Goal: Task Accomplishment & Management: Use online tool/utility

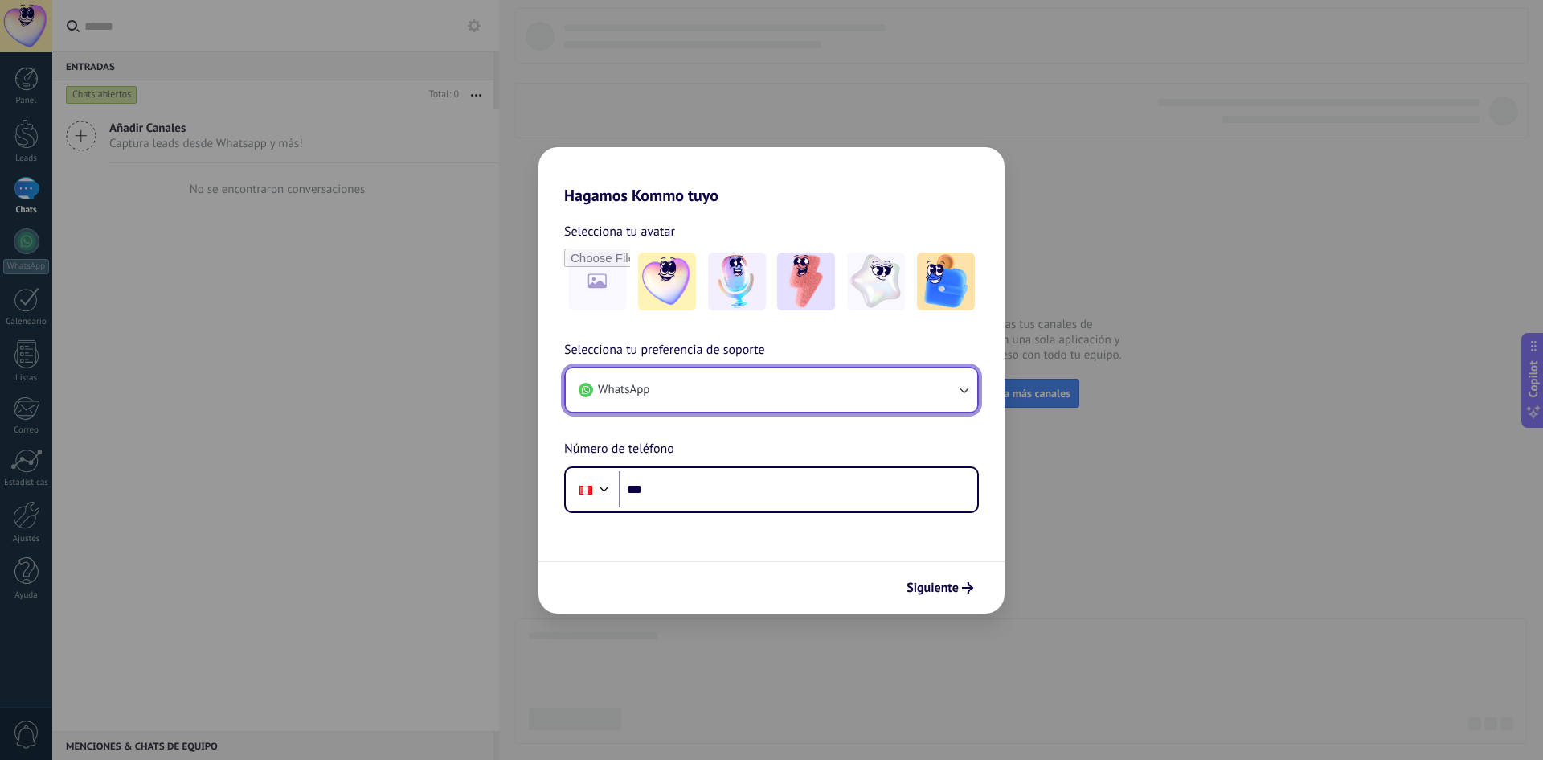
click at [862, 395] on button "WhatsApp" at bounding box center [772, 389] width 412 height 43
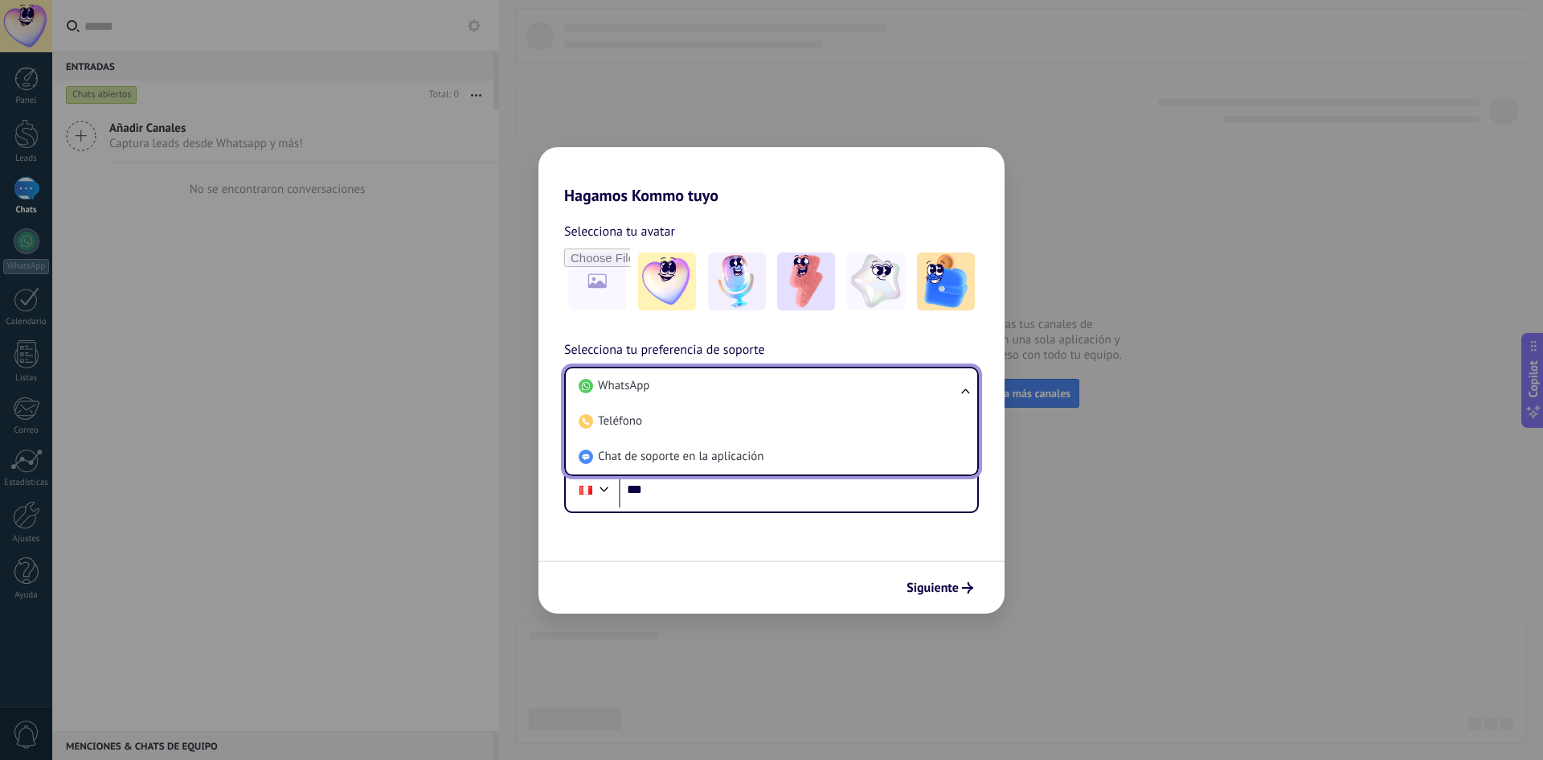
click at [862, 395] on li "WhatsApp" at bounding box center [768, 385] width 392 height 35
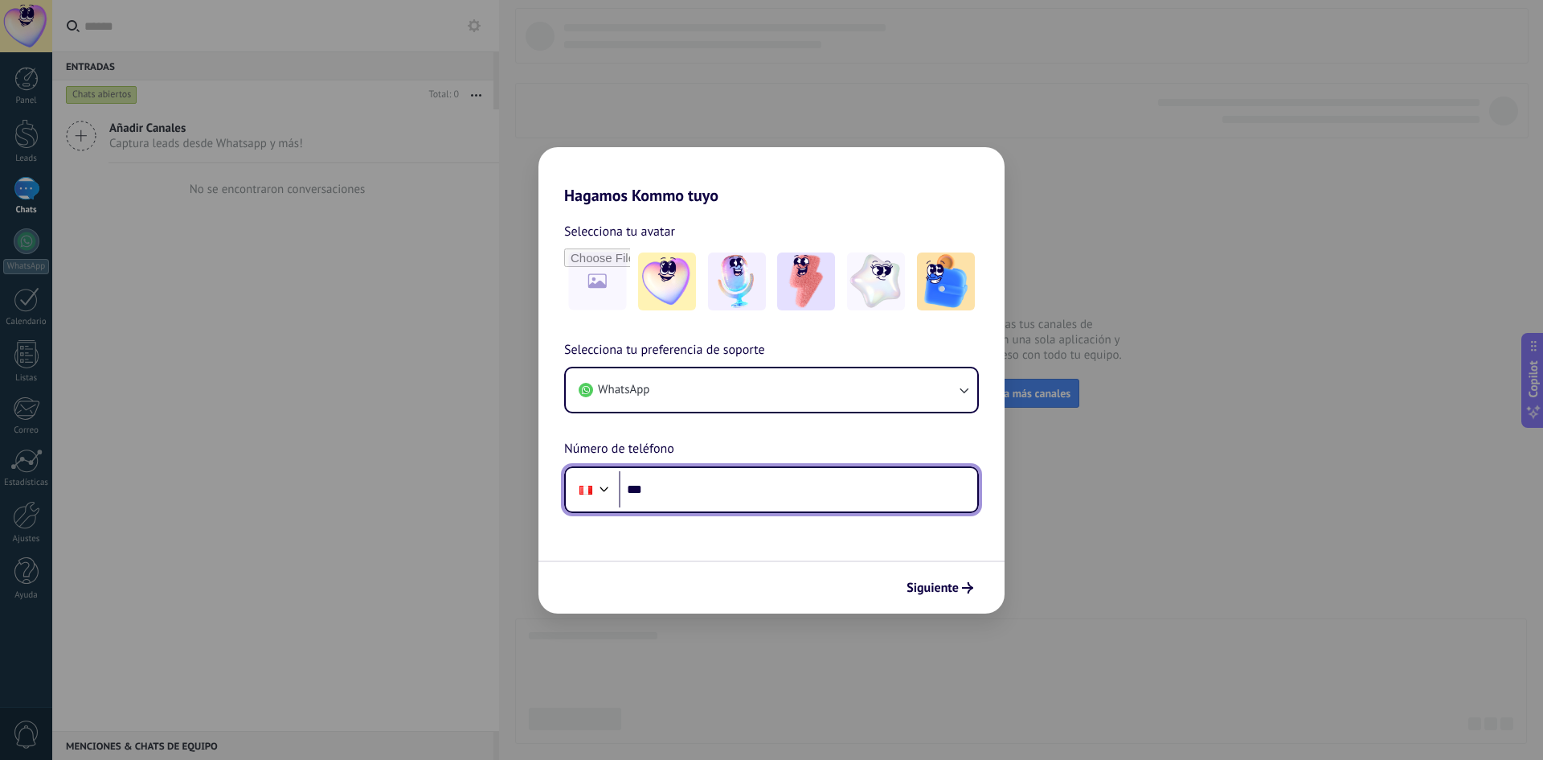
click at [734, 501] on input "***" at bounding box center [798, 489] width 358 height 37
paste input "**********"
type input "**********"
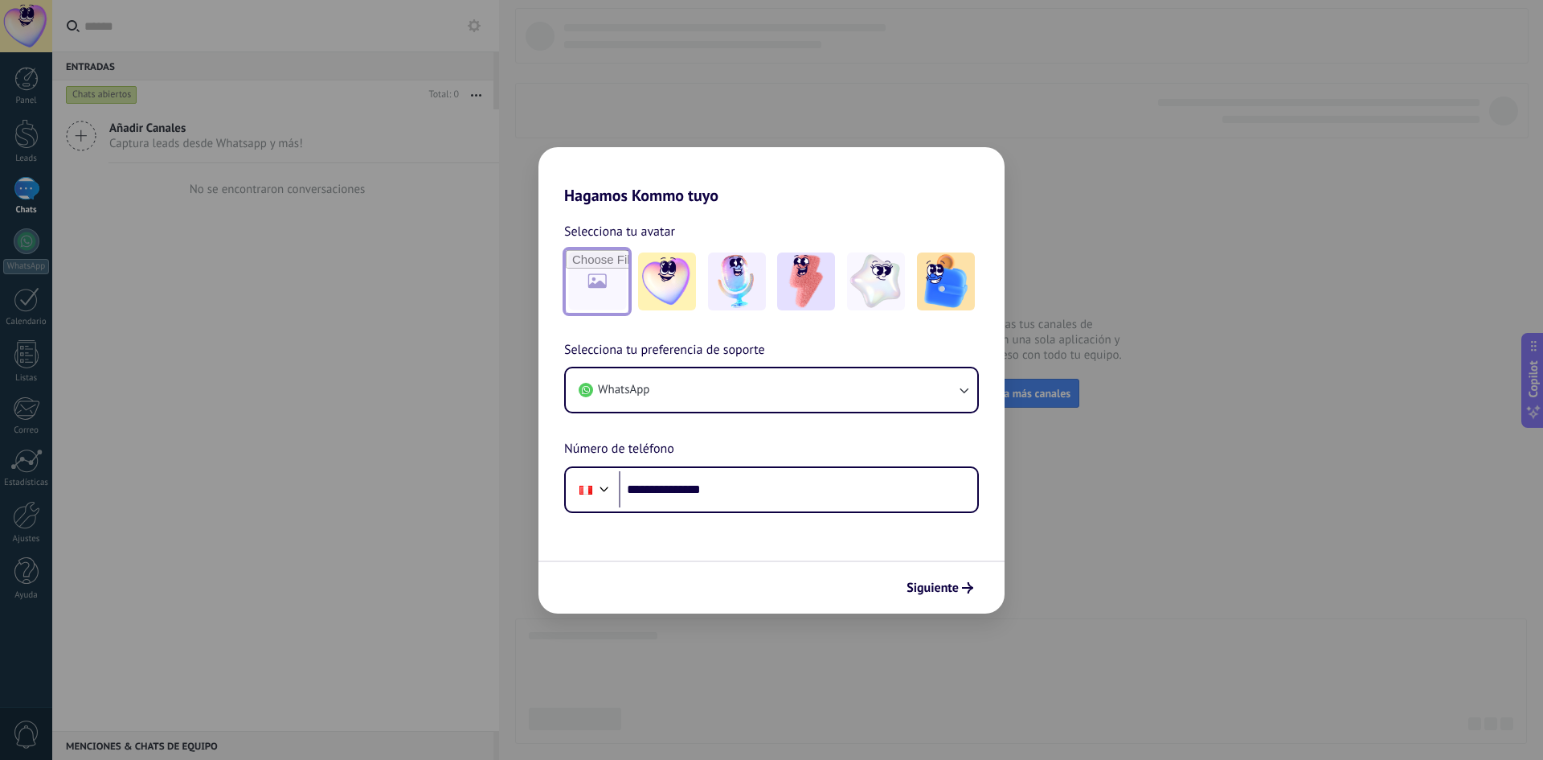
click at [594, 292] on input "file" at bounding box center [597, 281] width 63 height 63
click at [591, 274] on input "file" at bounding box center [597, 281] width 63 height 63
type input "**********"
click at [607, 291] on img at bounding box center [597, 281] width 58 height 58
click at [613, 283] on img at bounding box center [597, 281] width 58 height 58
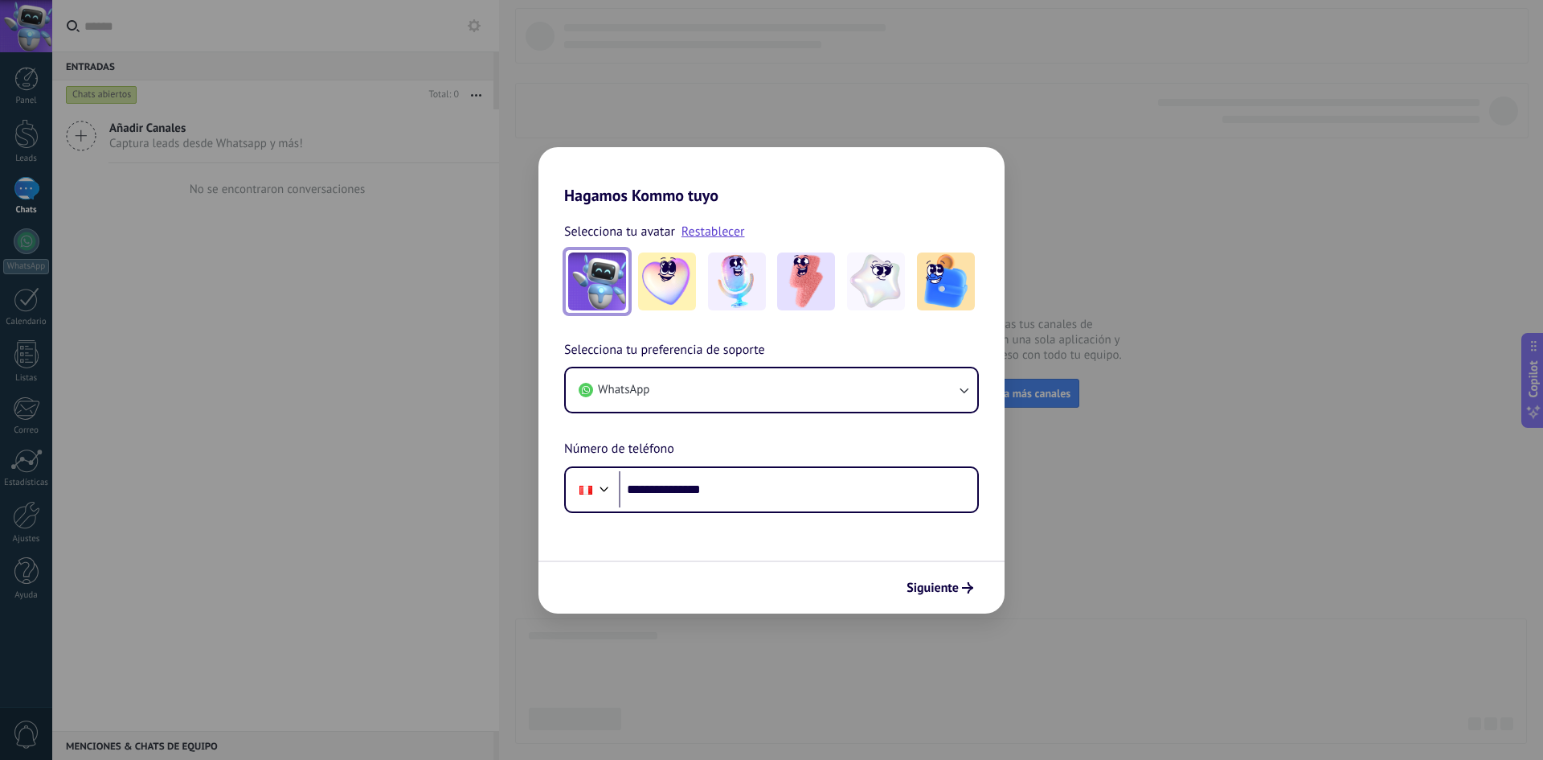
click at [613, 283] on img at bounding box center [597, 281] width 58 height 58
click at [596, 285] on img at bounding box center [597, 281] width 58 height 58
drag, startPoint x: 596, startPoint y: 285, endPoint x: 936, endPoint y: 327, distance: 342.6
click at [936, 327] on div "**********" at bounding box center [772, 359] width 466 height 308
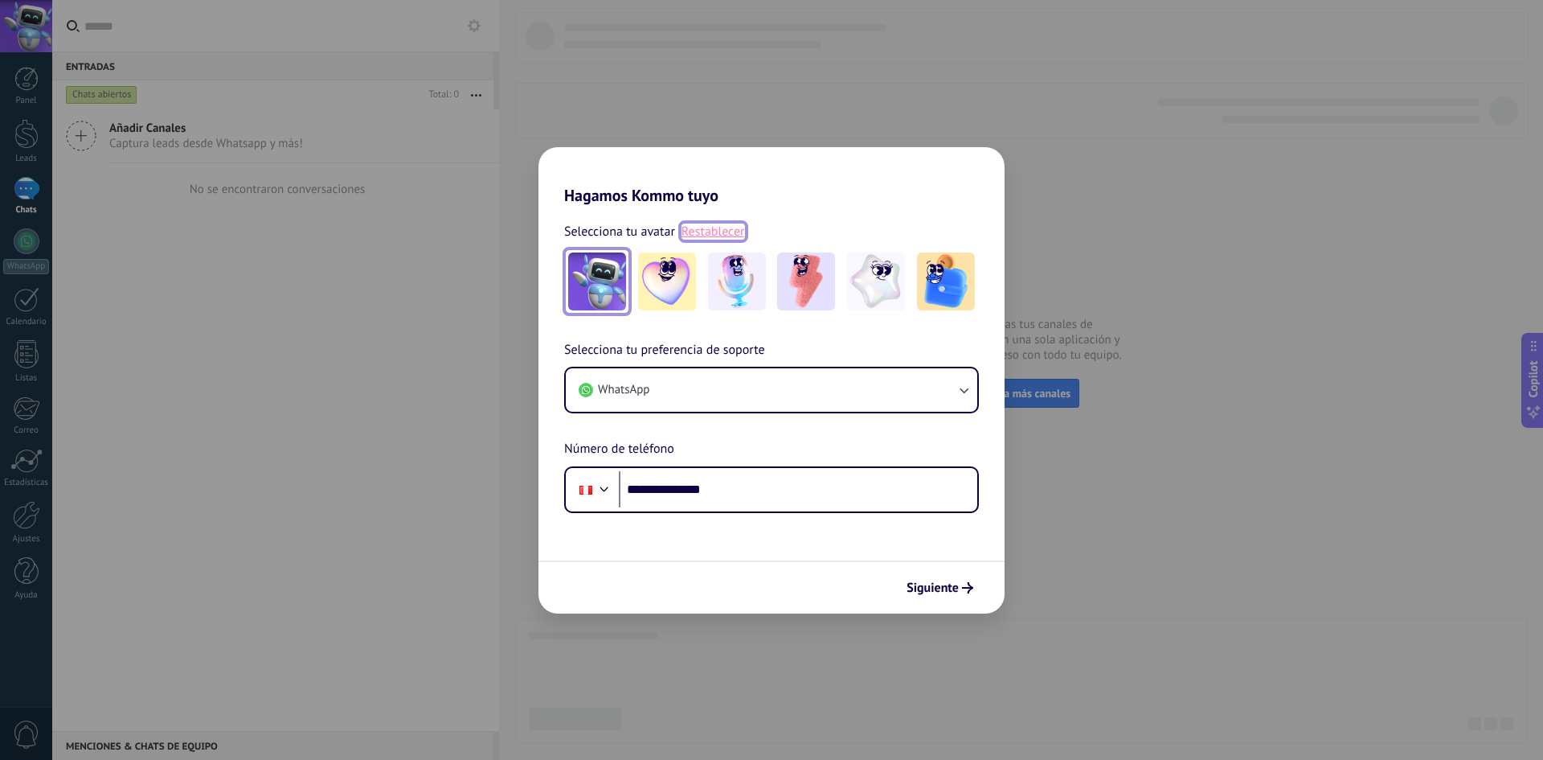
click at [725, 231] on link "Restablecer" at bounding box center [713, 231] width 63 height 16
click at [585, 282] on input "file" at bounding box center [597, 281] width 63 height 63
type input "**********"
click at [941, 587] on span "Siguiente" at bounding box center [933, 587] width 52 height 11
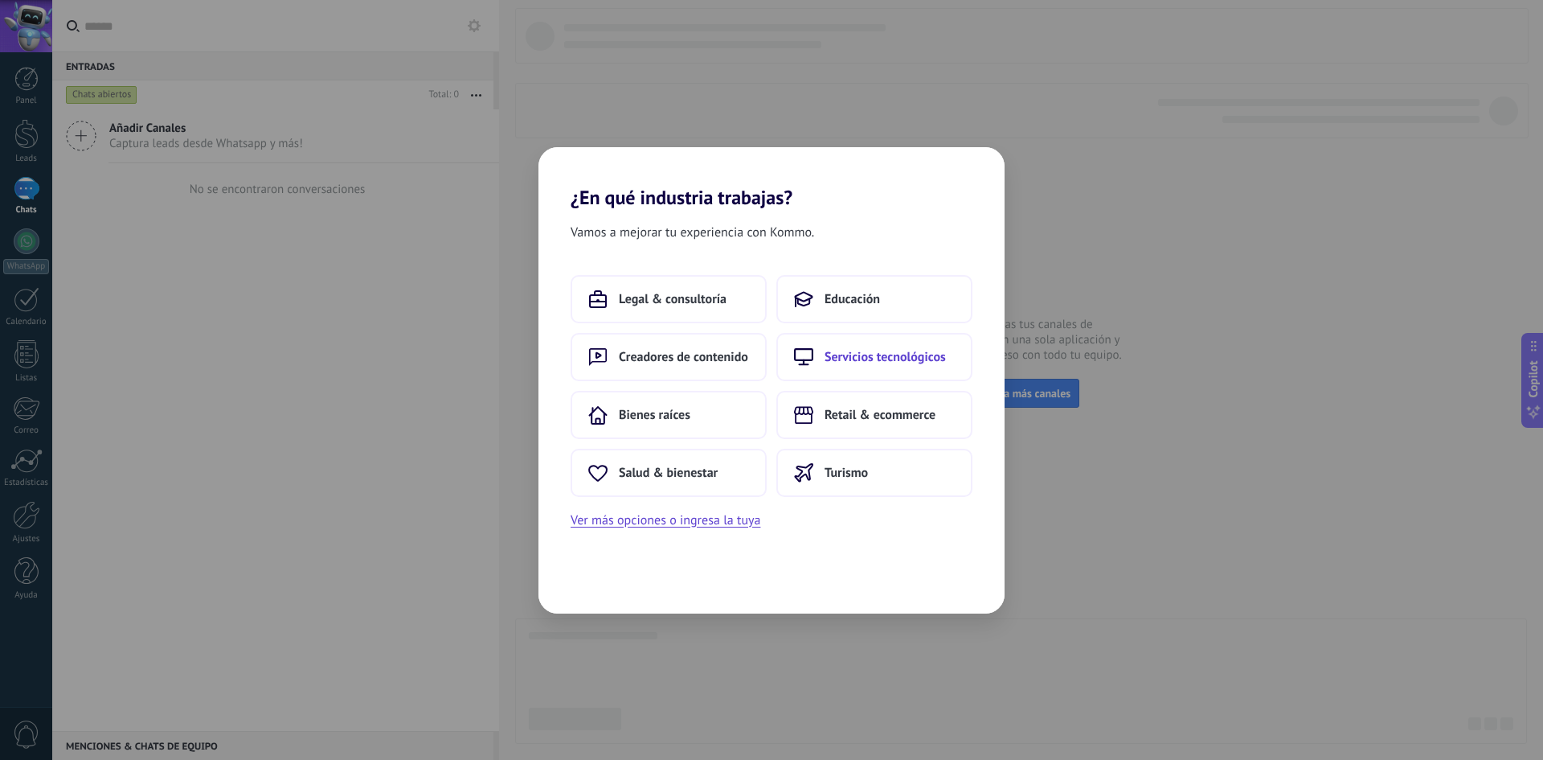
click at [898, 365] on button "Servicios tecnológicos" at bounding box center [874, 357] width 196 height 48
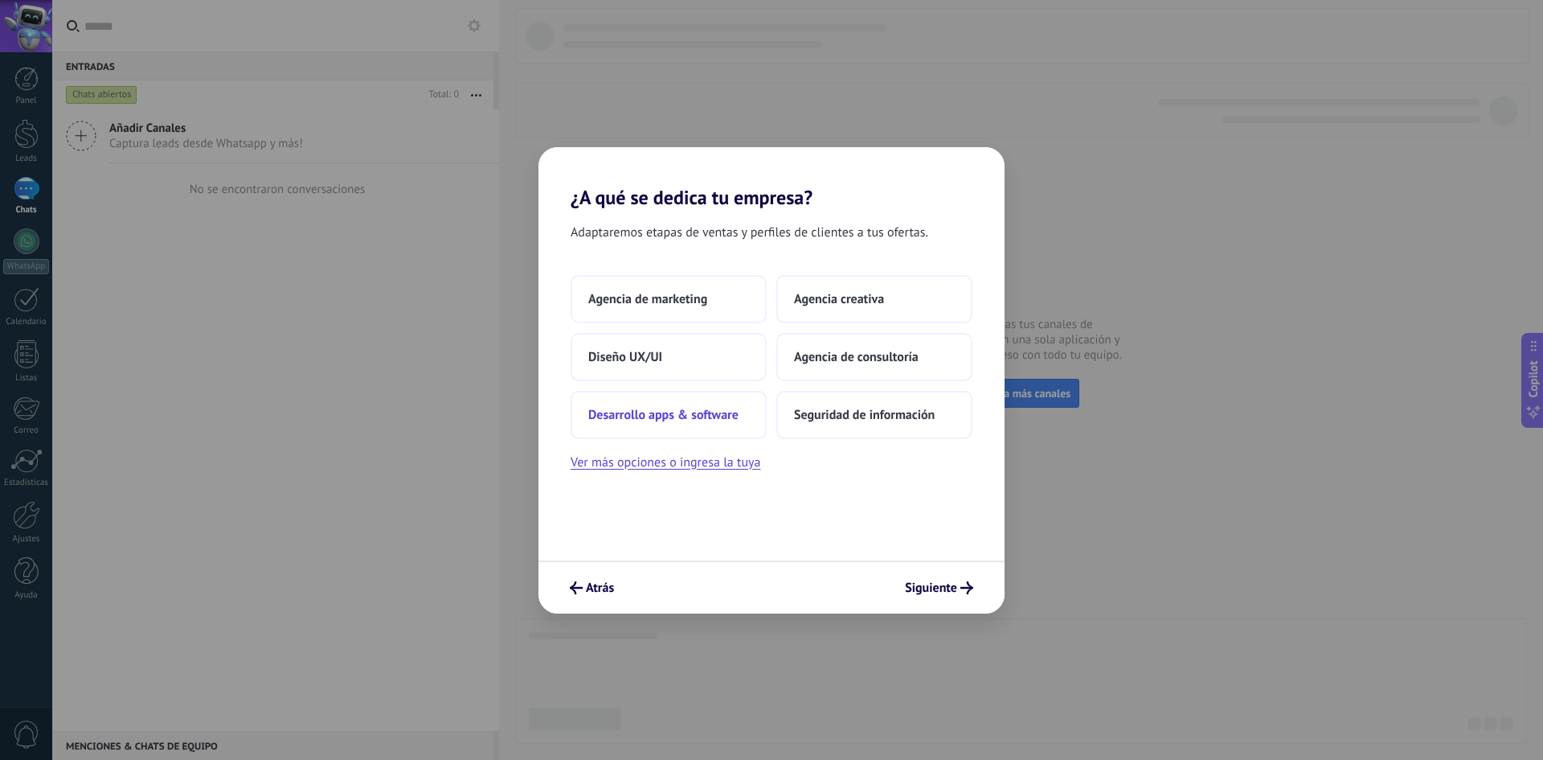
click at [727, 420] on span "Desarrollo apps & software" at bounding box center [663, 415] width 150 height 16
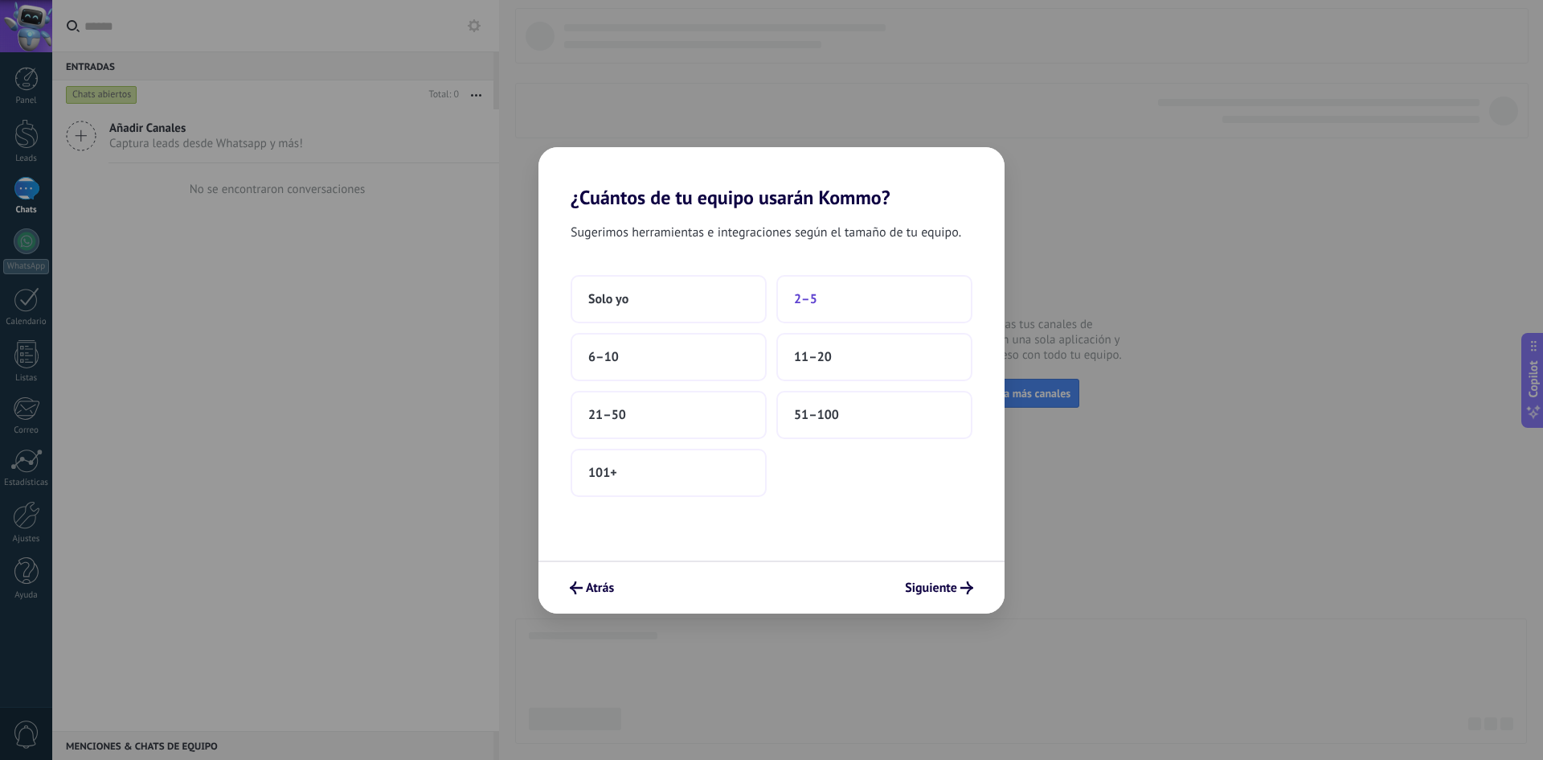
click at [878, 305] on button "2–5" at bounding box center [874, 299] width 196 height 48
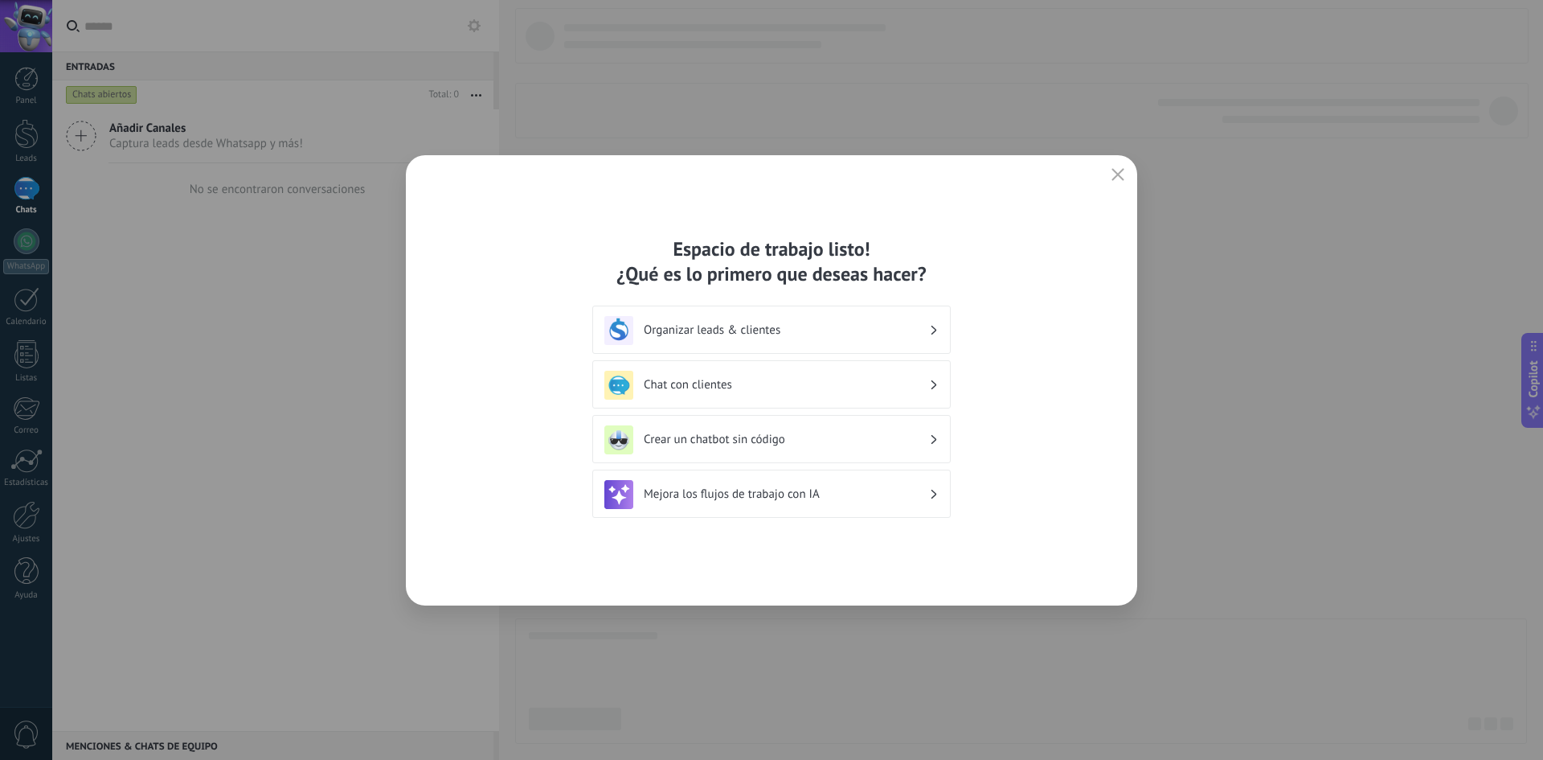
click at [906, 432] on h3 "Crear un chatbot sin código" at bounding box center [786, 439] width 285 height 15
click at [930, 440] on div "Crear un chatbot sin código" at bounding box center [771, 439] width 334 height 29
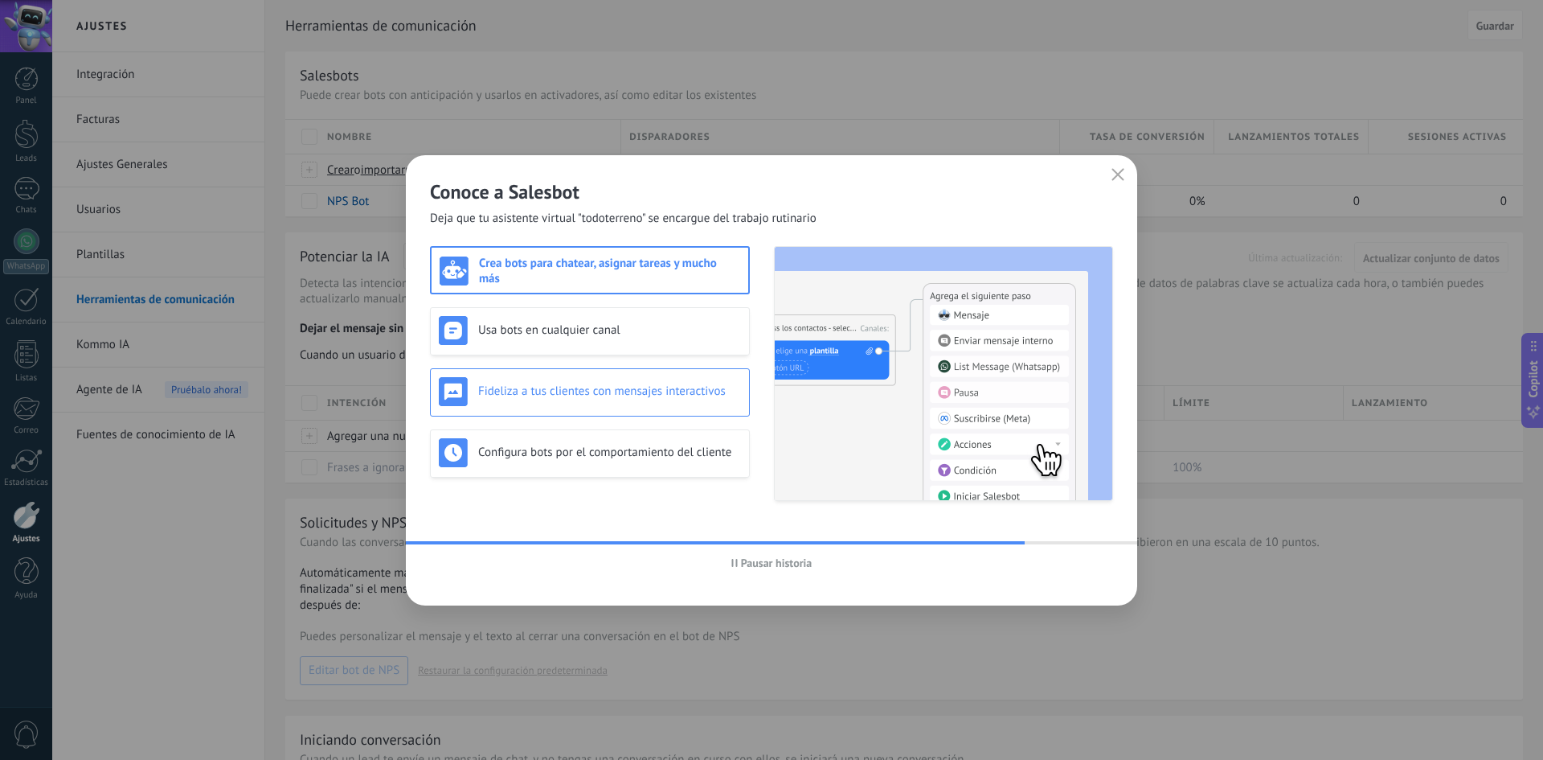
click at [662, 403] on div "Fideliza a tus clientes con mensajes interactivos" at bounding box center [590, 391] width 302 height 29
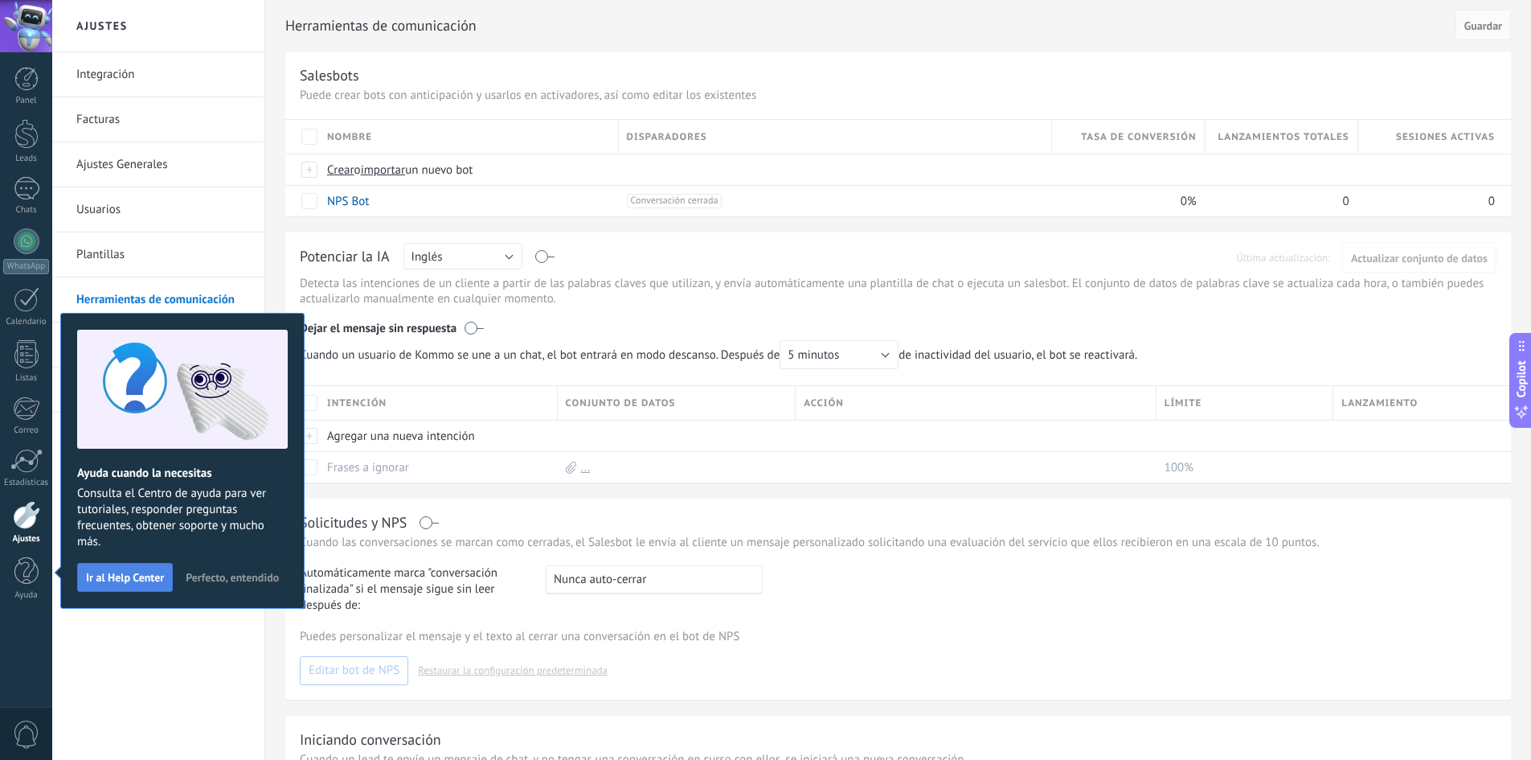
click at [111, 579] on span "Ir al Help Center" at bounding box center [125, 576] width 78 height 11
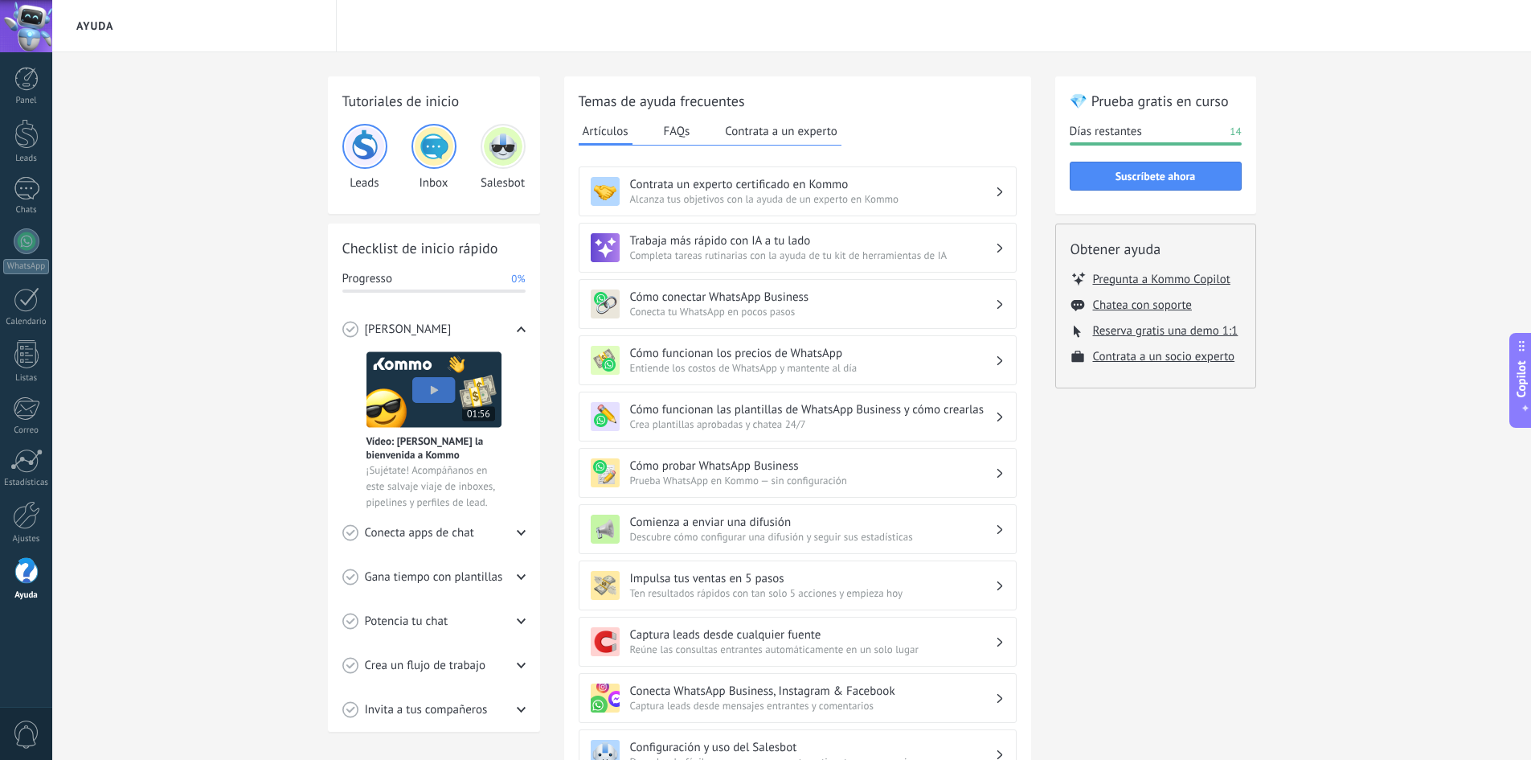
click at [27, 62] on div "Panel Leads Chats WhatsApp Clientes" at bounding box center [52, 379] width 104 height 655
click at [27, 79] on div at bounding box center [26, 79] width 24 height 24
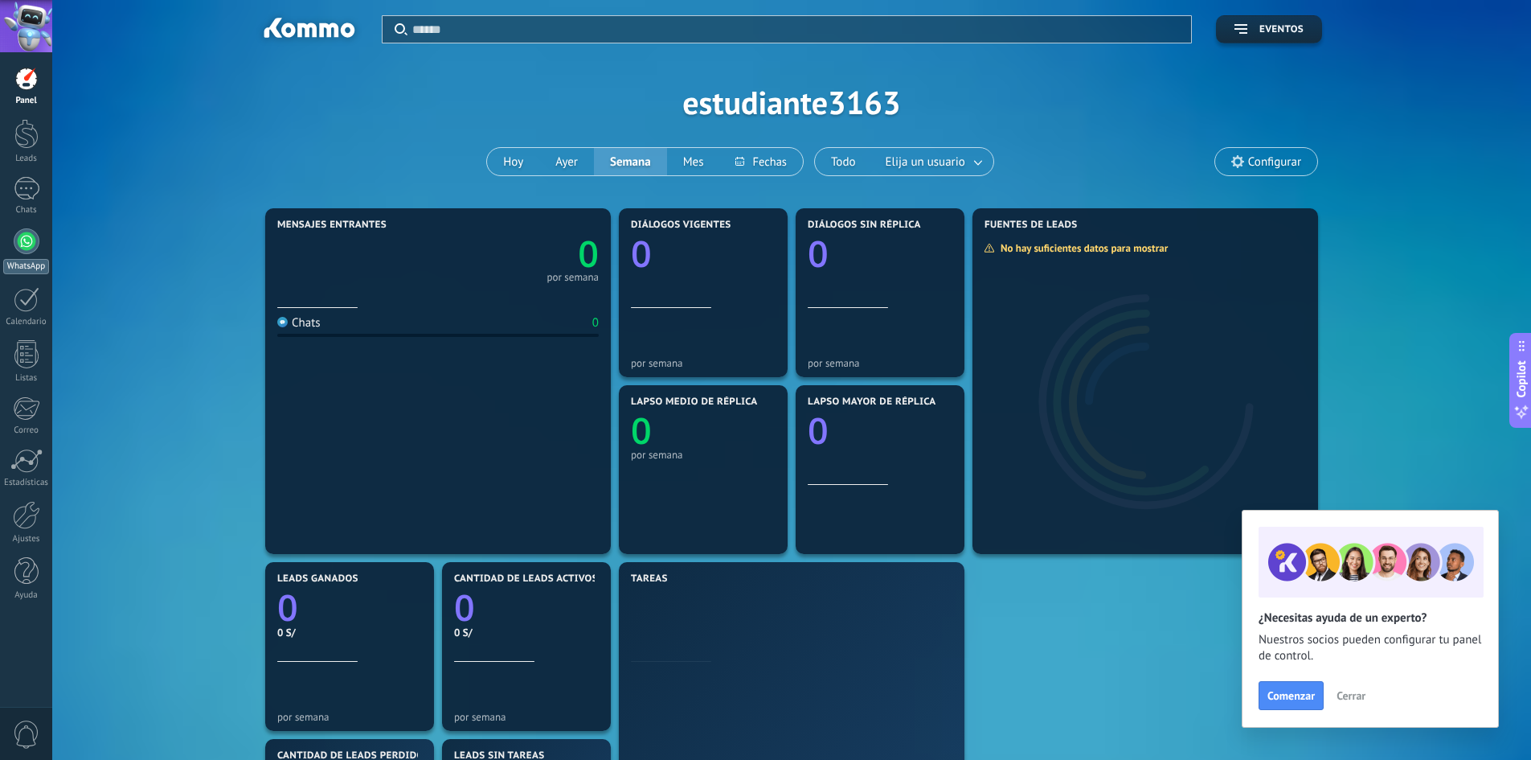
click at [31, 241] on div at bounding box center [27, 241] width 26 height 26
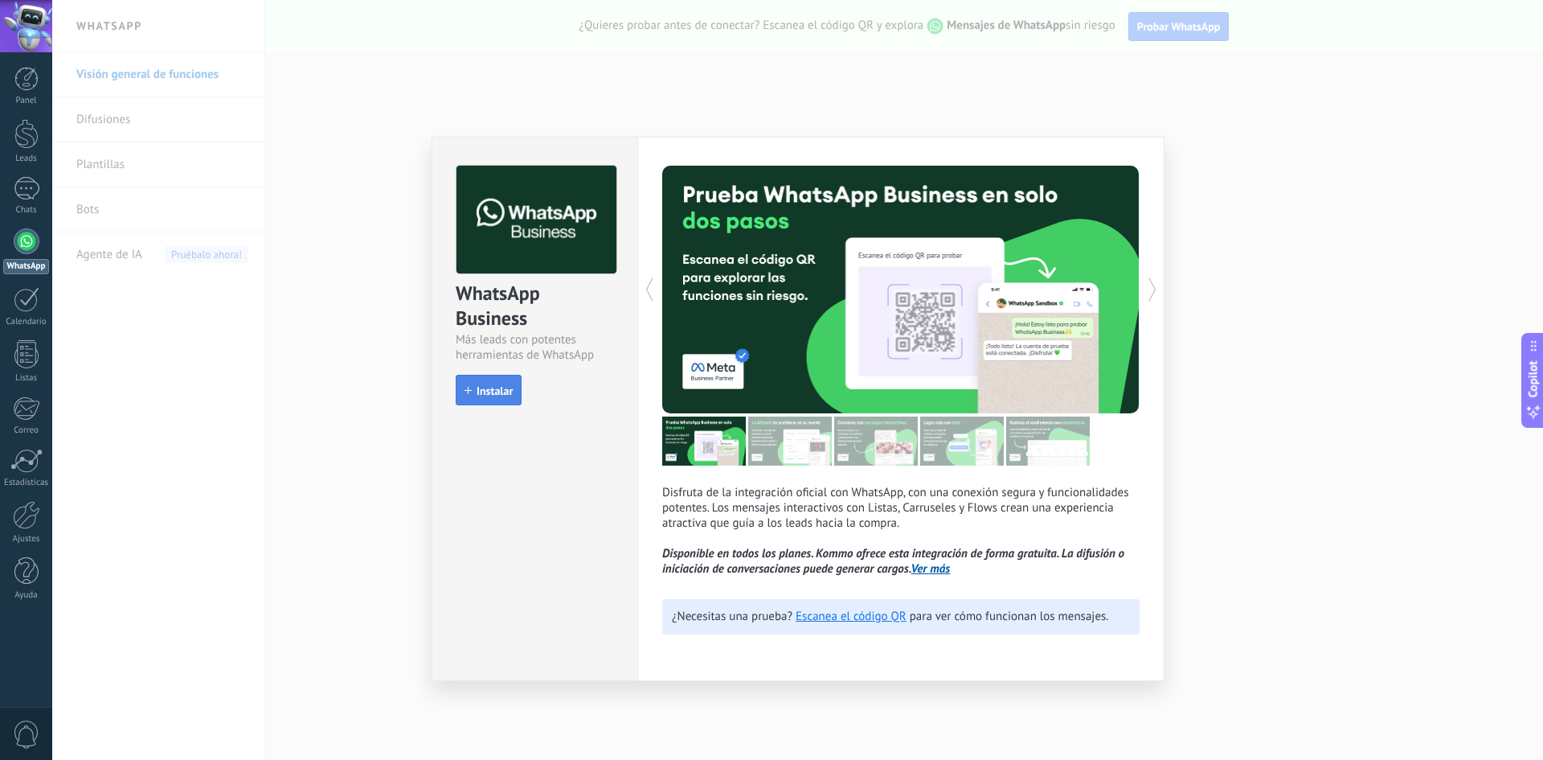
click at [502, 396] on span "Instalar" at bounding box center [495, 390] width 36 height 11
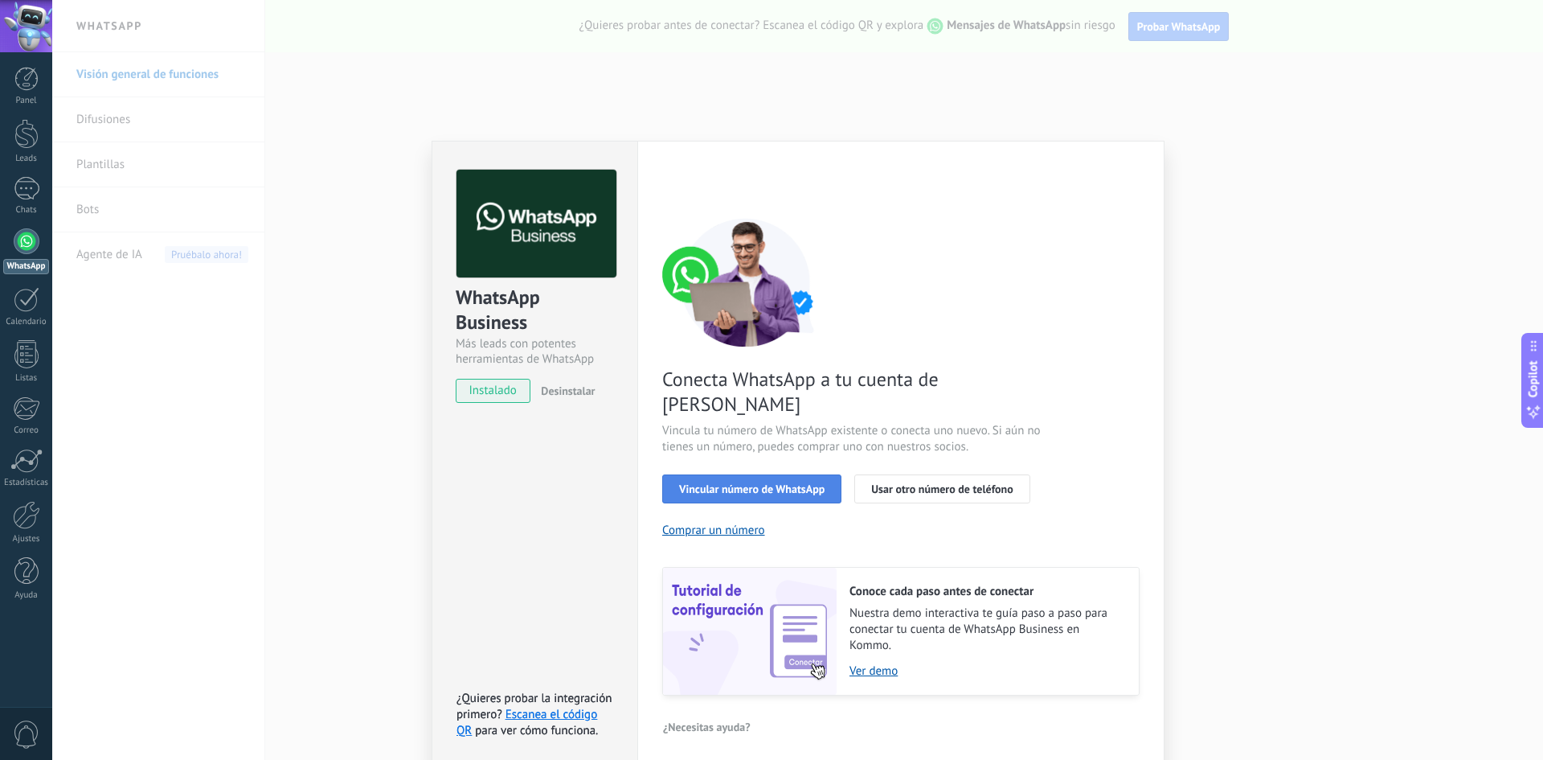
click at [769, 483] on span "Vincular número de WhatsApp" at bounding box center [751, 488] width 145 height 11
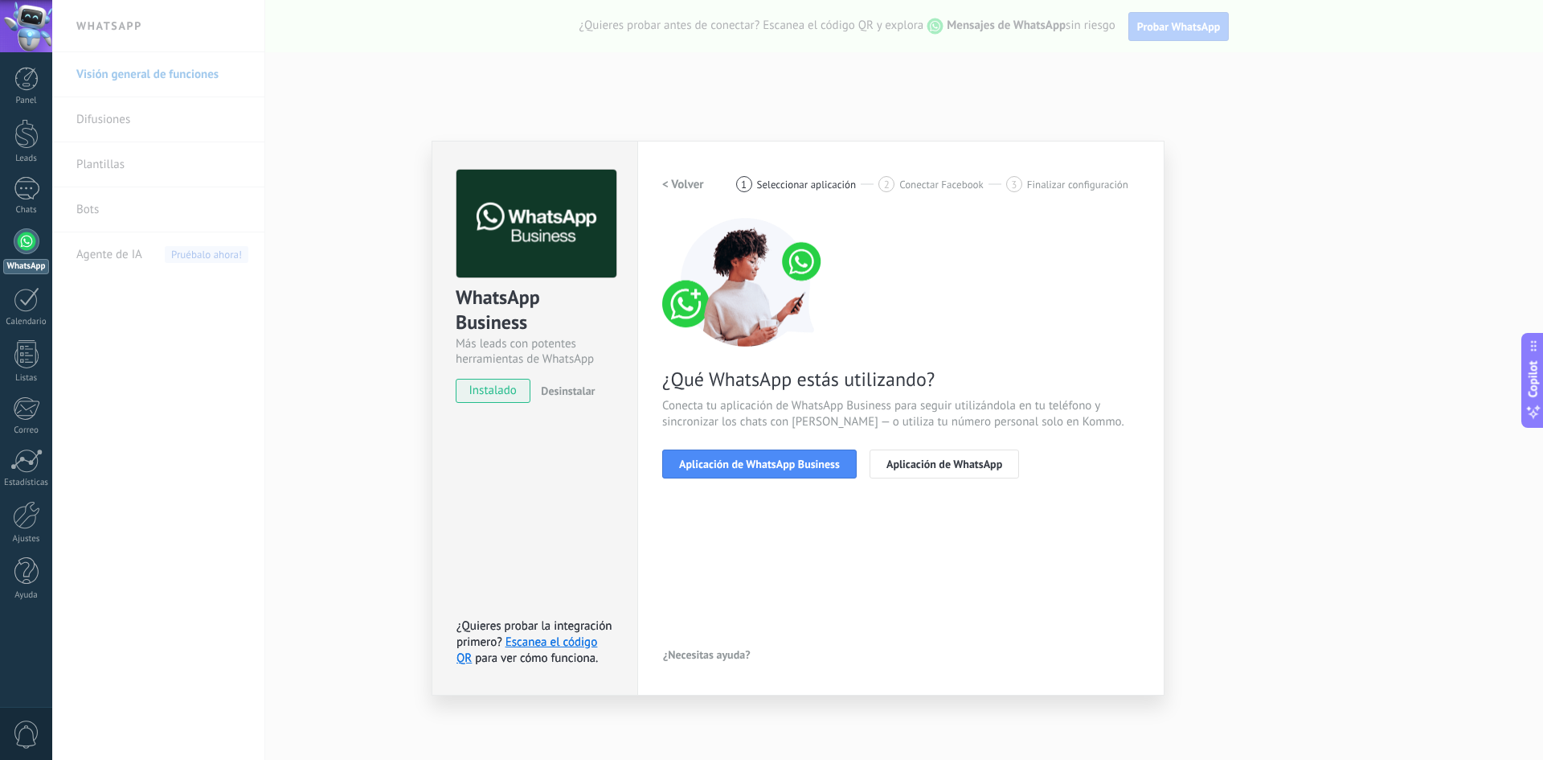
click at [769, 465] on span "Aplicación de WhatsApp Business" at bounding box center [759, 463] width 161 height 11
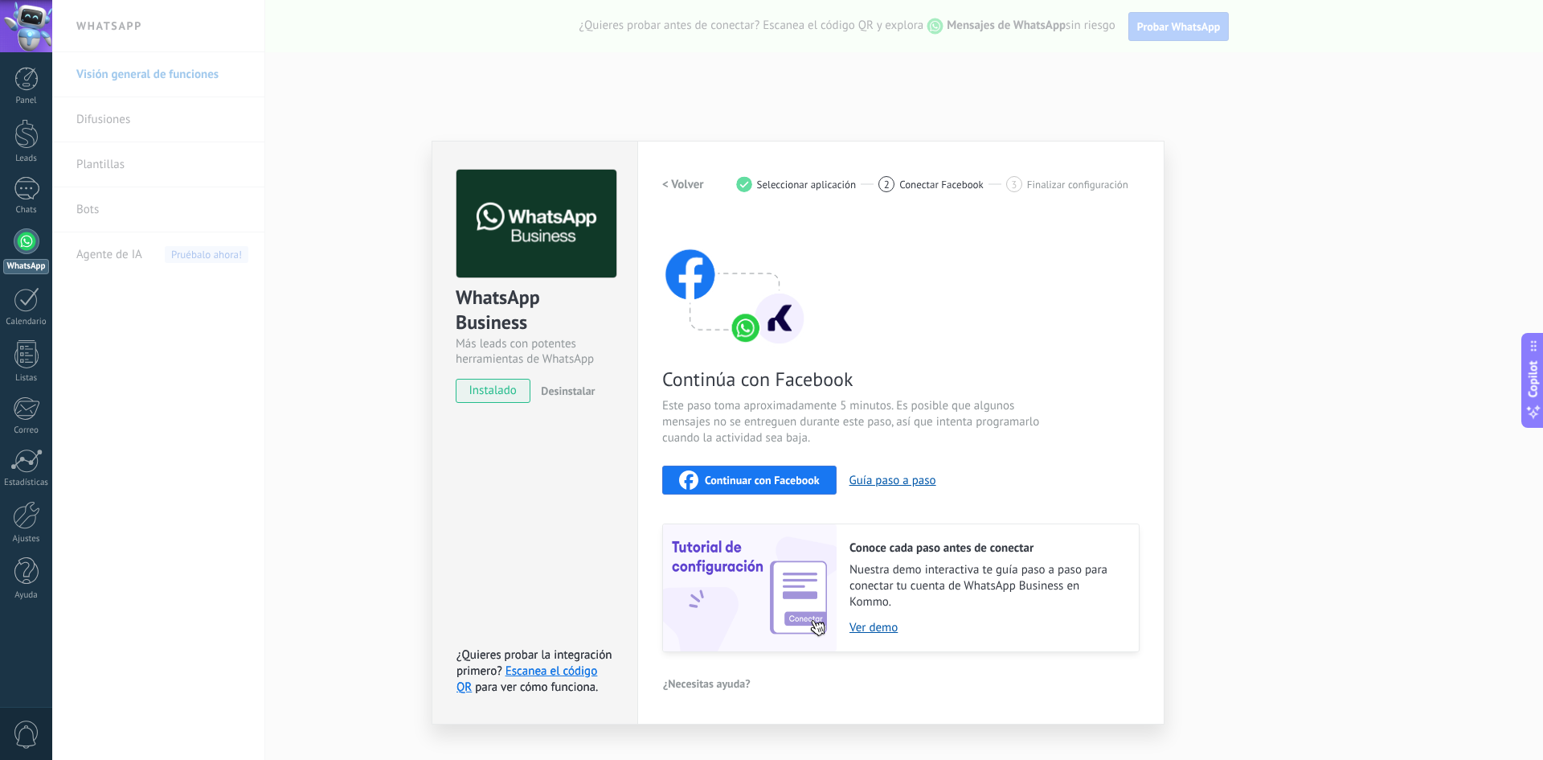
click at [796, 479] on span "Continuar con Facebook" at bounding box center [762, 479] width 115 height 11
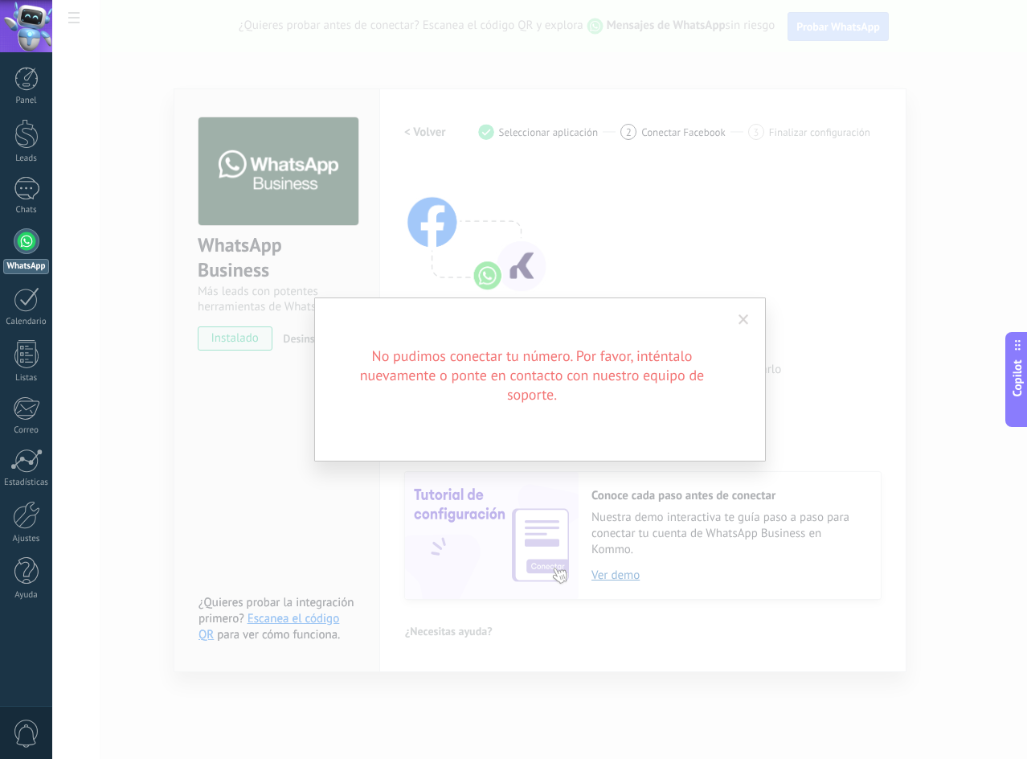
click at [746, 319] on span at bounding box center [744, 319] width 10 height 11
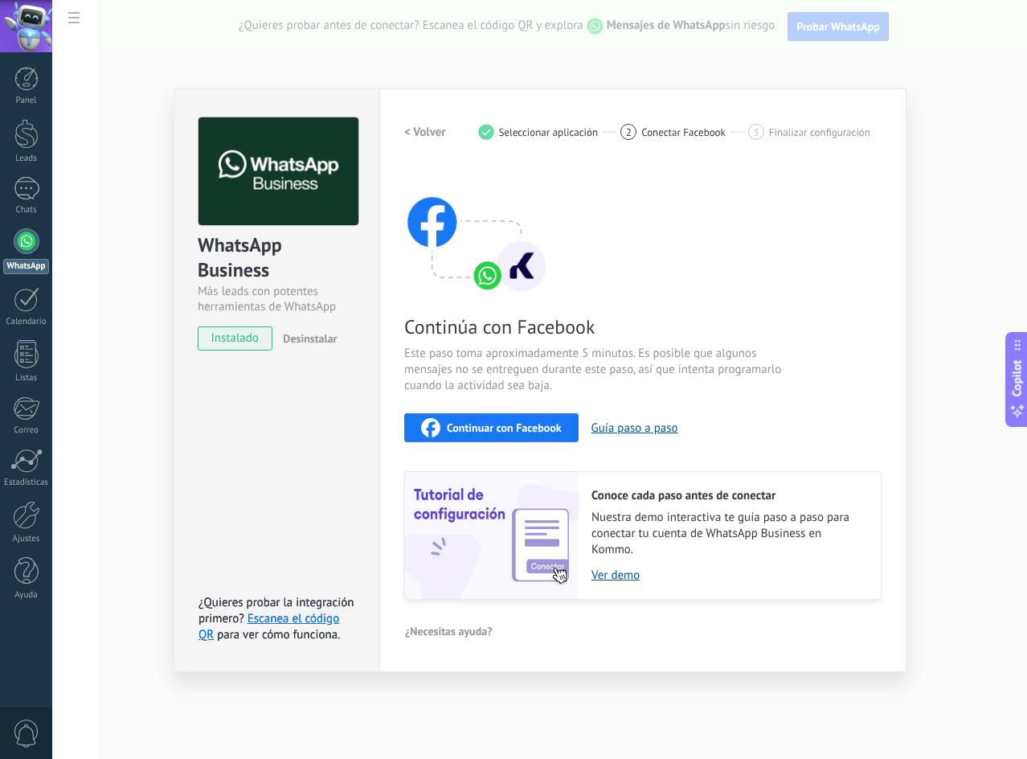
click at [532, 424] on span "Continuar con Facebook" at bounding box center [504, 427] width 115 height 11
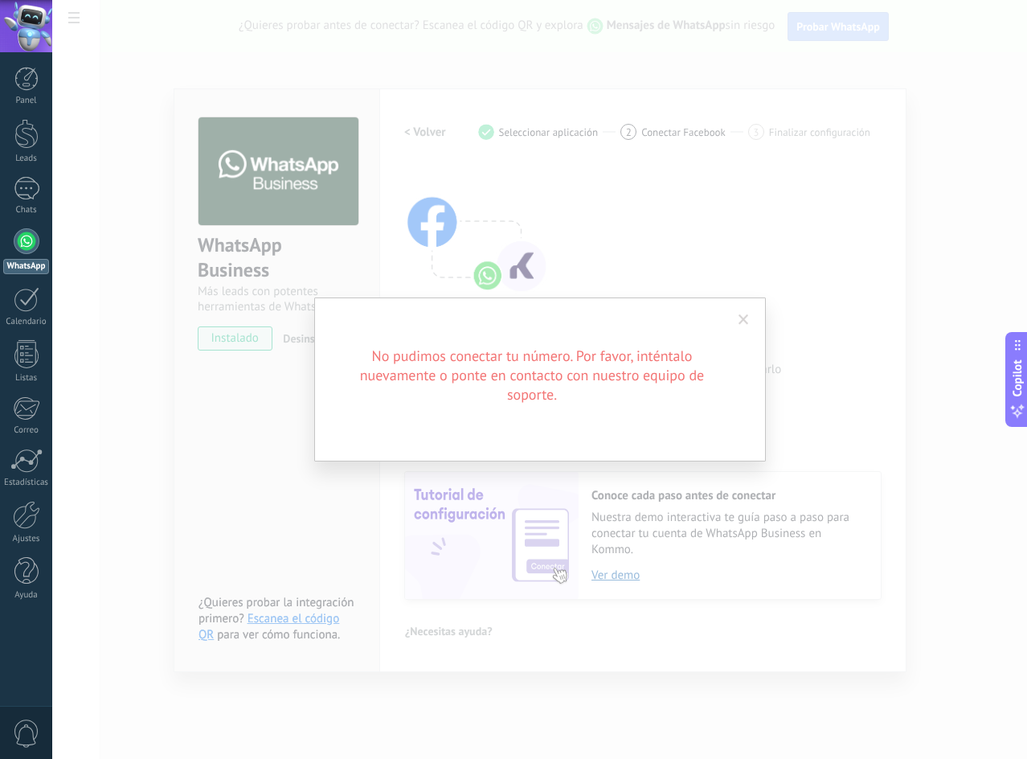
click at [725, 320] on div "No pudimos conectar tu número. Por favor, inténtalo nuevamente o ponte en conta…" at bounding box center [540, 379] width 452 height 164
click at [738, 319] on span at bounding box center [744, 319] width 27 height 27
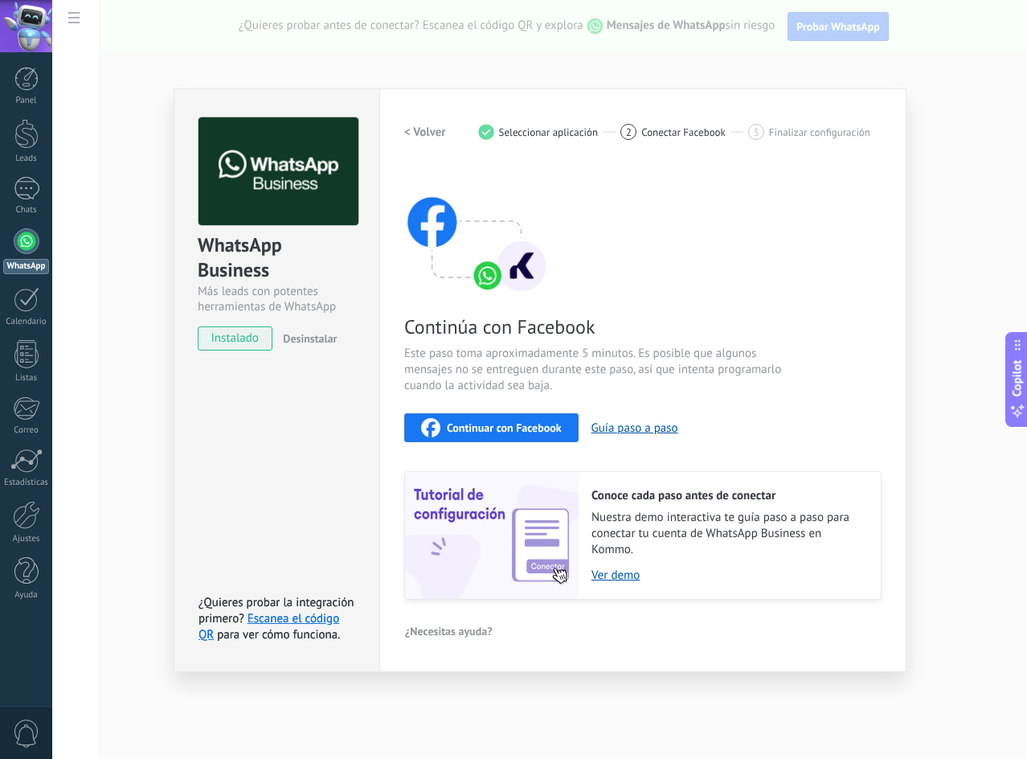
click at [924, 341] on div "WhatsApp Business Más leads con potentes herramientas de WhatsApp instalado Des…" at bounding box center [539, 379] width 975 height 759
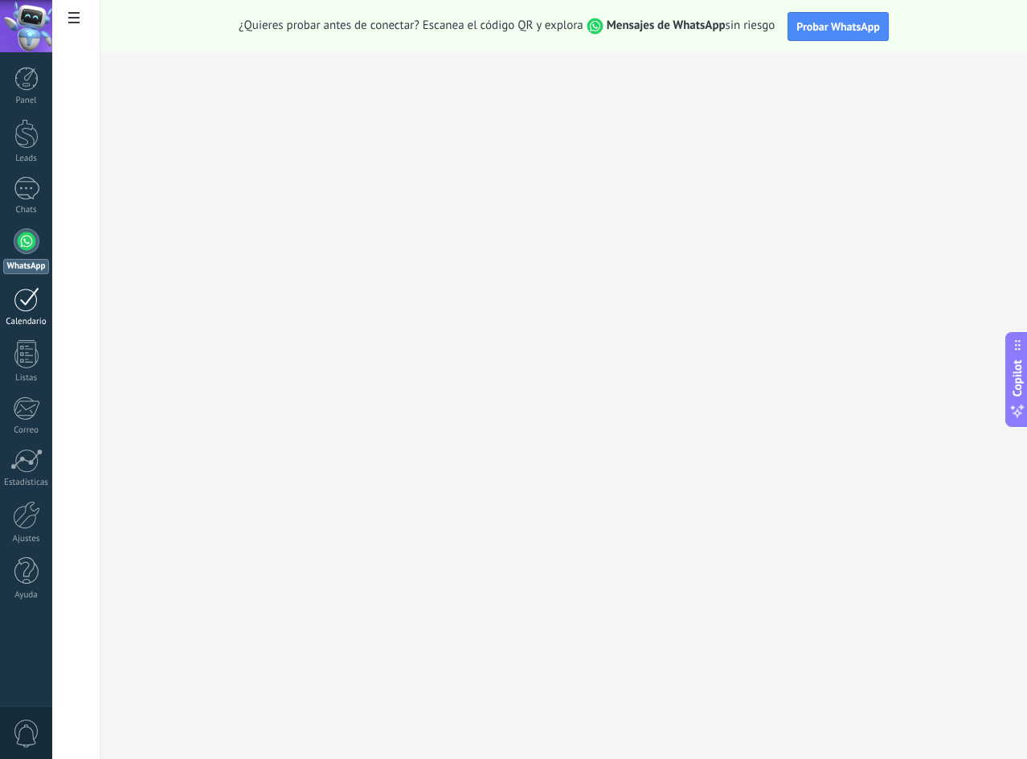
click at [31, 308] on div at bounding box center [27, 299] width 26 height 25
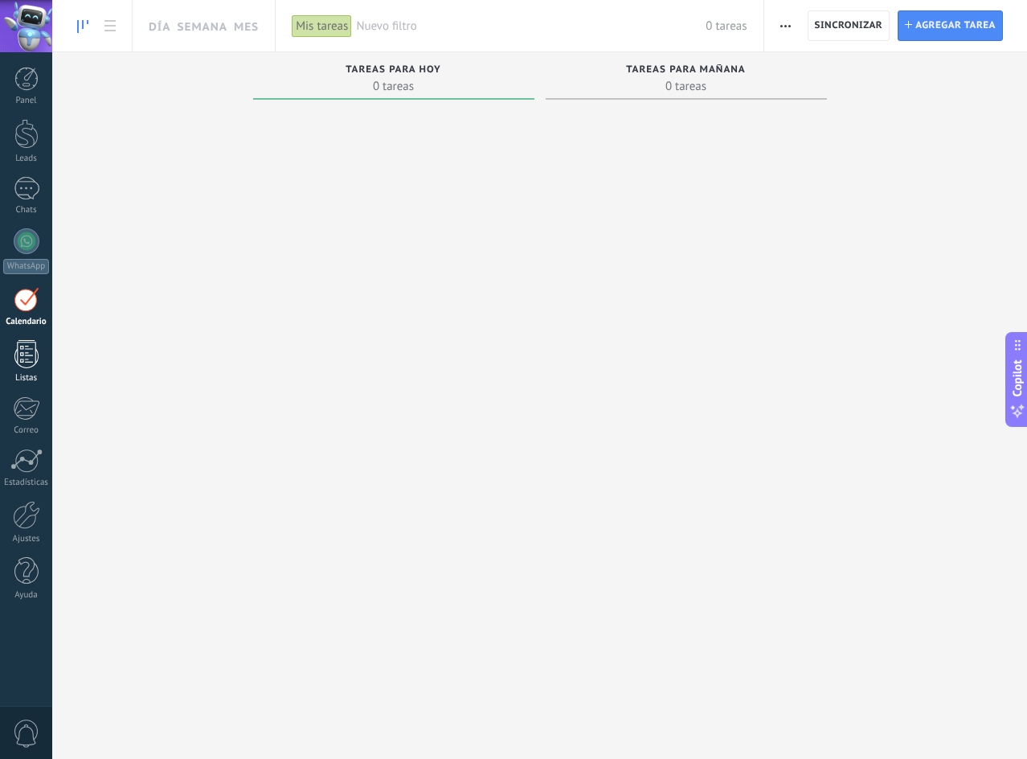
click at [27, 341] on div at bounding box center [26, 354] width 24 height 28
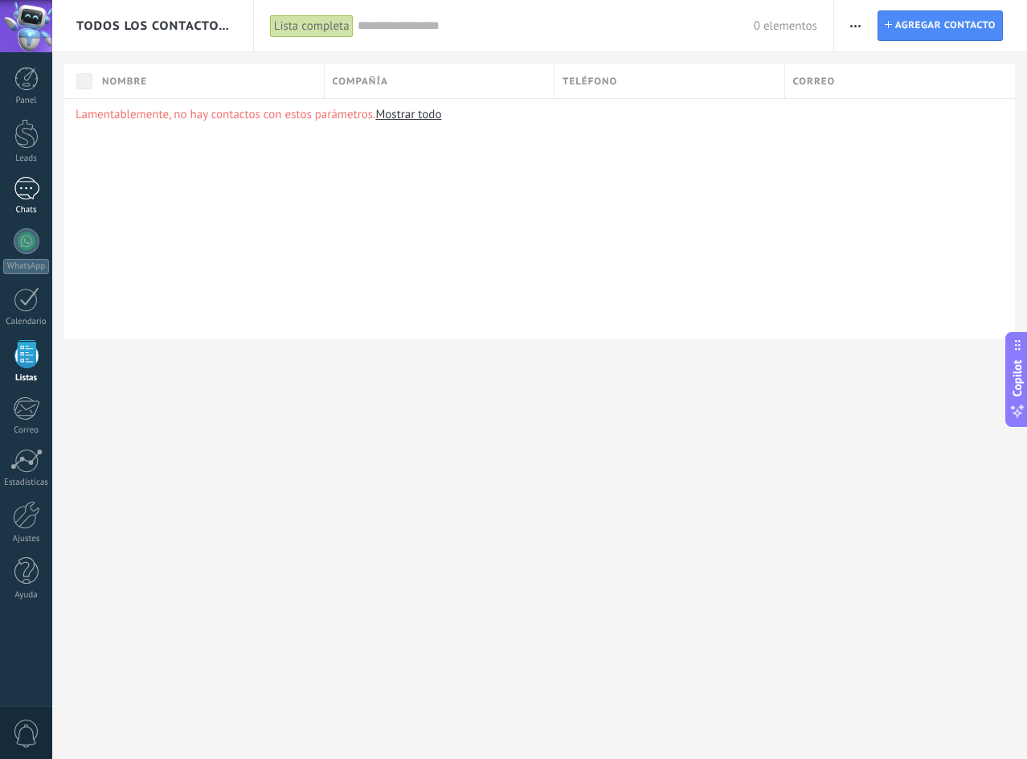
click at [32, 199] on div at bounding box center [27, 188] width 26 height 23
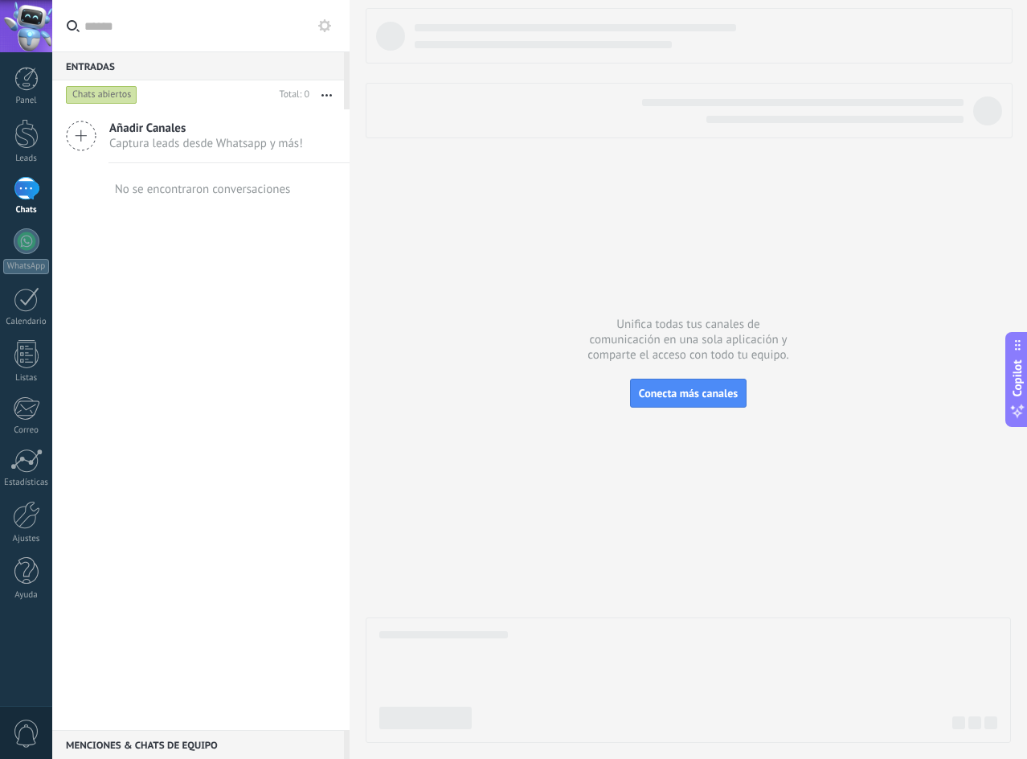
click at [98, 140] on div "Añadir Canales Captura leads desde Whatsapp y más!" at bounding box center [200, 136] width 297 height 54
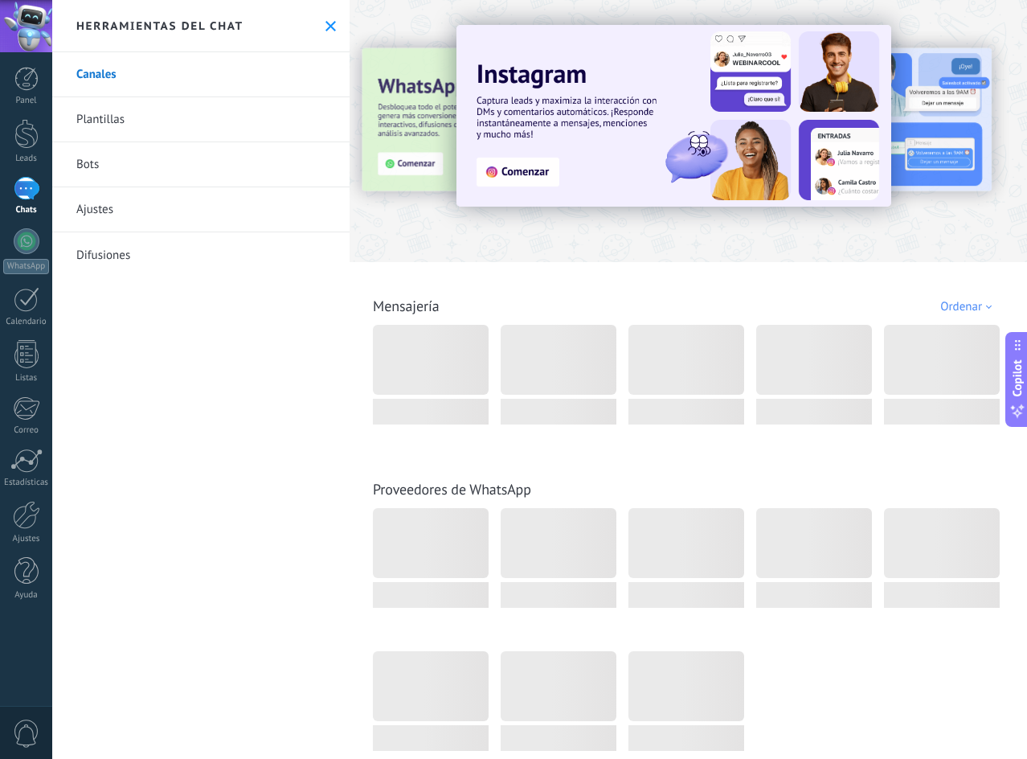
click at [82, 166] on link "Bots" at bounding box center [200, 164] width 297 height 45
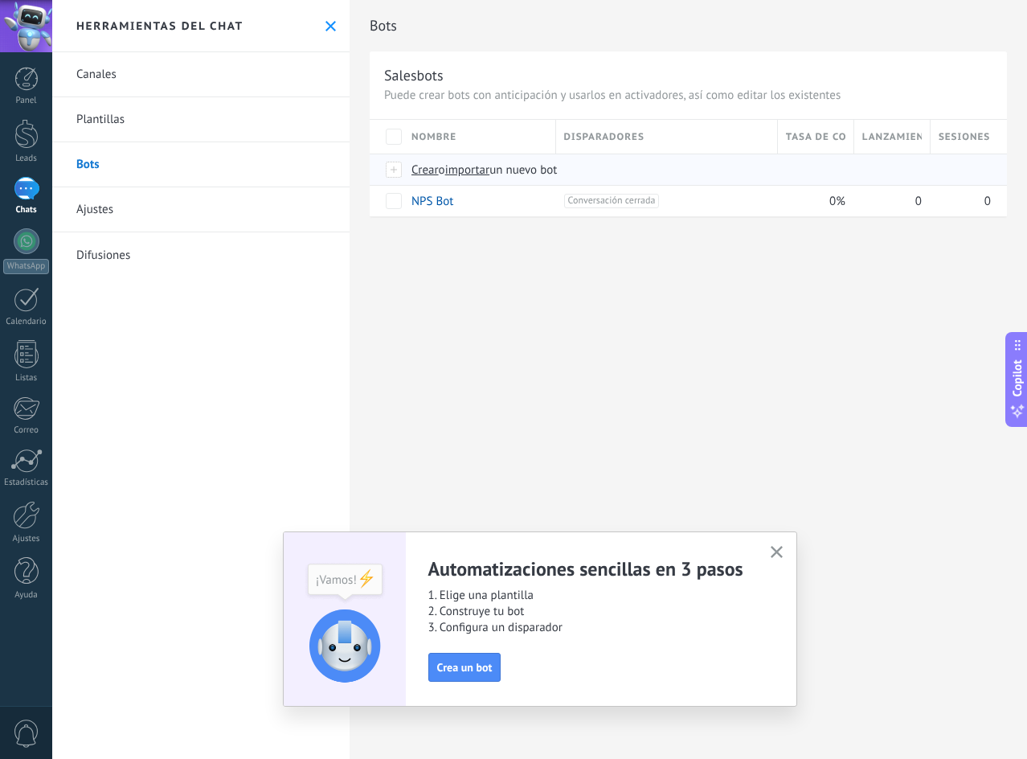
click at [399, 170] on div at bounding box center [395, 169] width 18 height 14
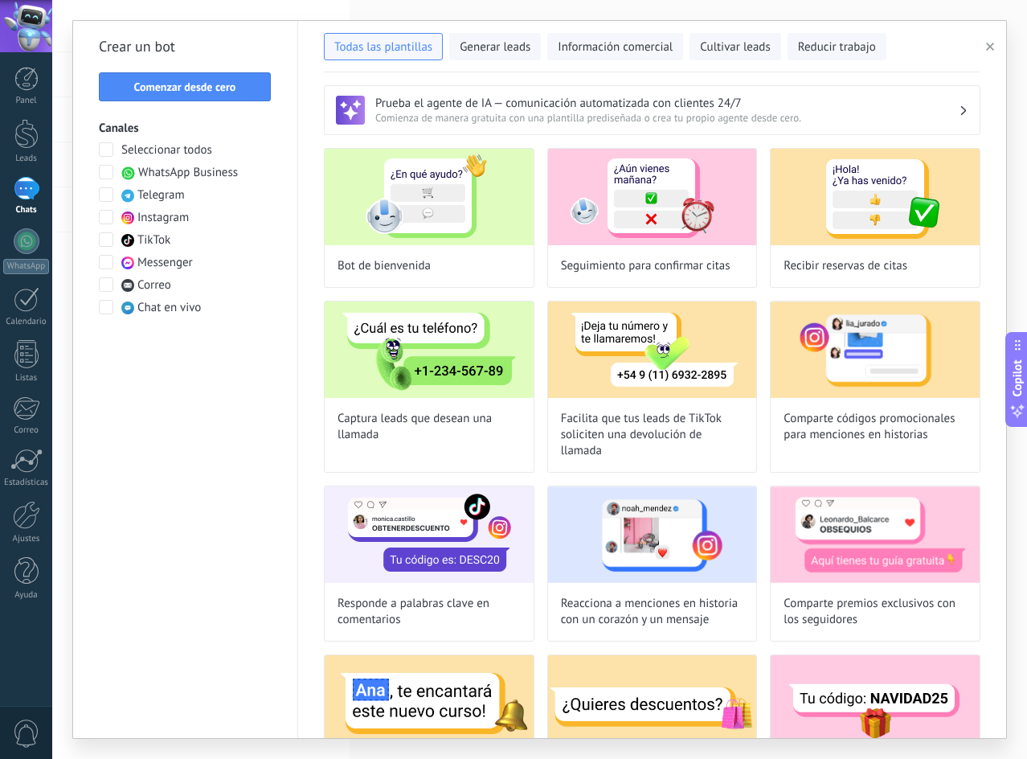
click at [109, 260] on span at bounding box center [106, 262] width 14 height 14
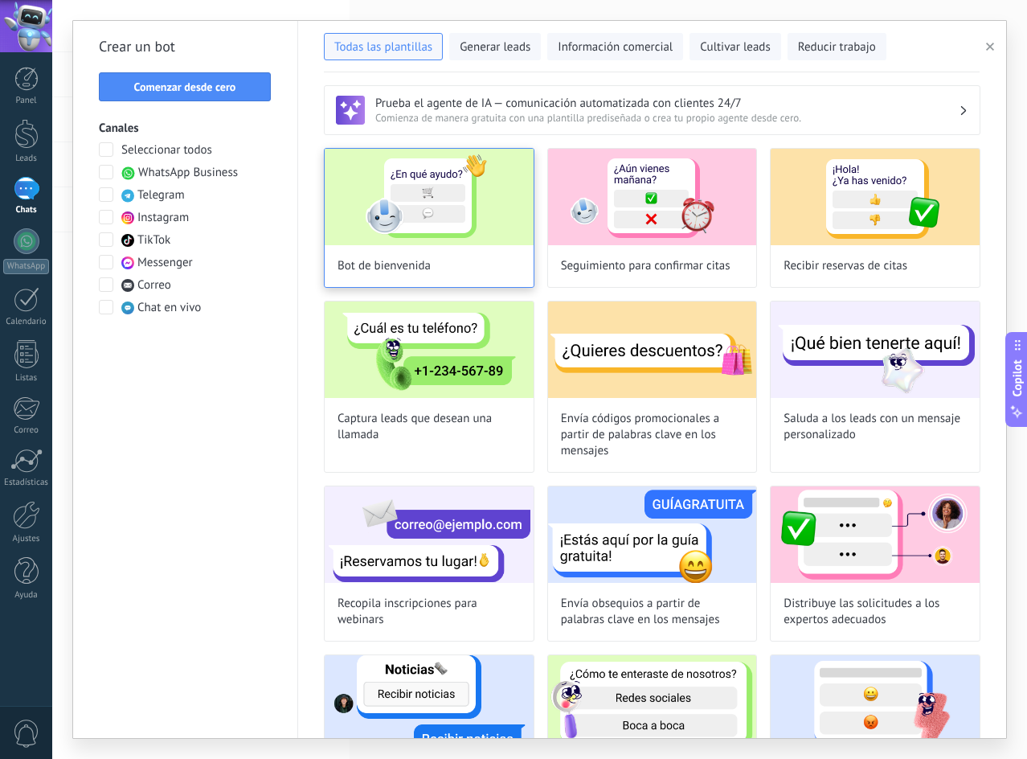
click at [493, 256] on div "Bot de bienvenida" at bounding box center [429, 218] width 211 height 140
type input "**********"
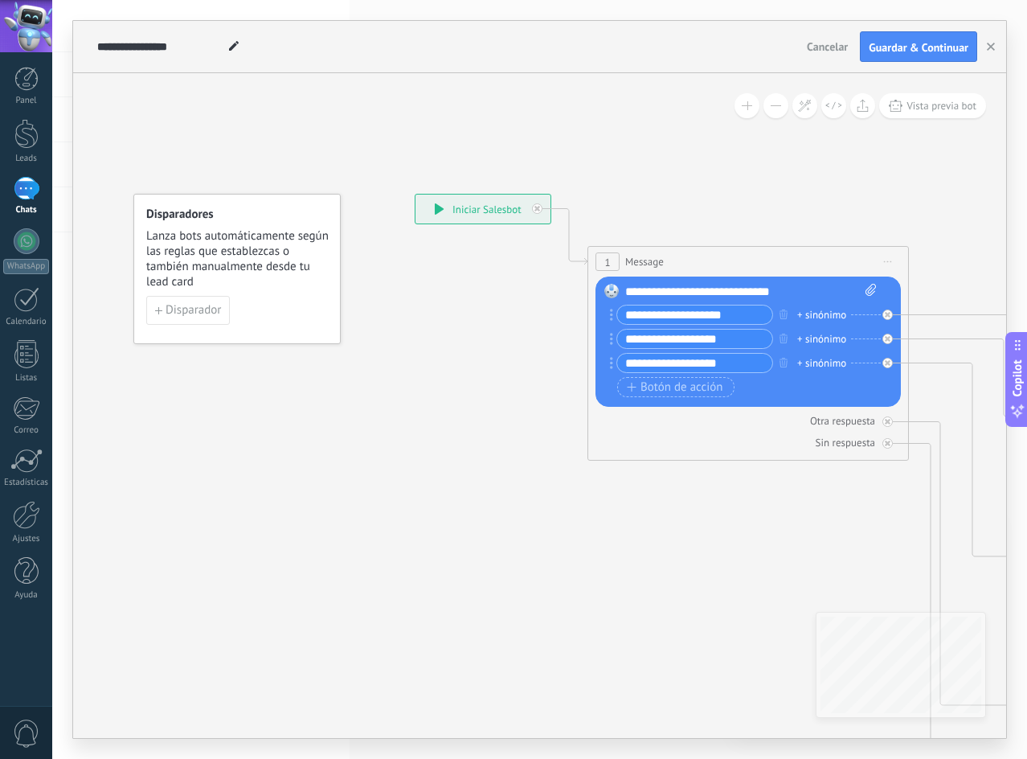
click at [740, 313] on input "**********" at bounding box center [694, 314] width 155 height 18
click at [891, 420] on div at bounding box center [888, 421] width 10 height 10
click at [440, 210] on icon at bounding box center [439, 208] width 9 height 11
click at [215, 313] on span "Disparador" at bounding box center [193, 310] width 55 height 11
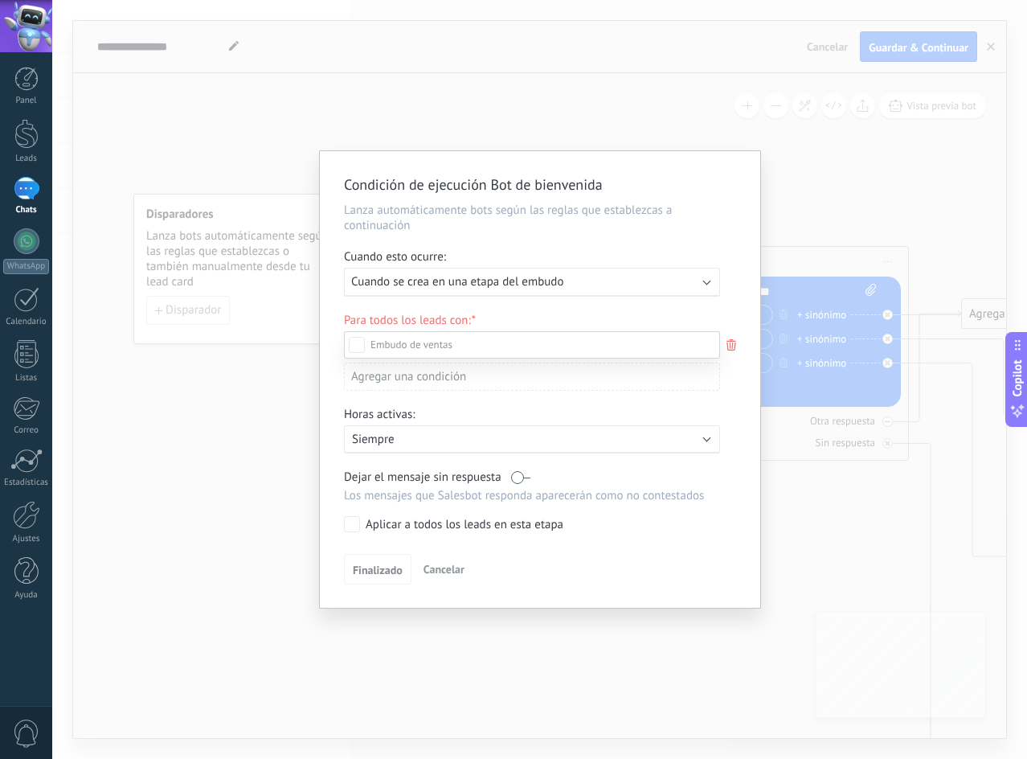
scroll to position [169, 0]
click at [670, 428] on div "Incoming leads Contacto inicial Negociación Debate contractual Discusión de con…" at bounding box center [532, 543] width 376 height 425
click at [694, 432] on div "Activo: Siempre" at bounding box center [532, 439] width 361 height 15
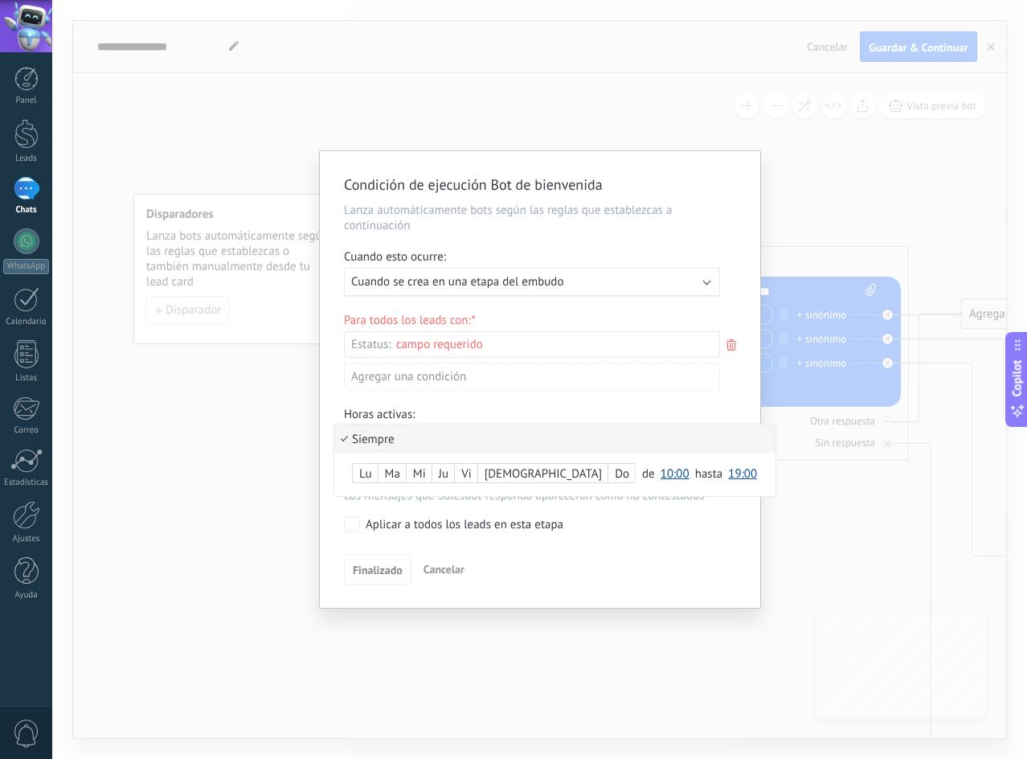
click at [694, 435] on li "Siempre" at bounding box center [554, 438] width 441 height 28
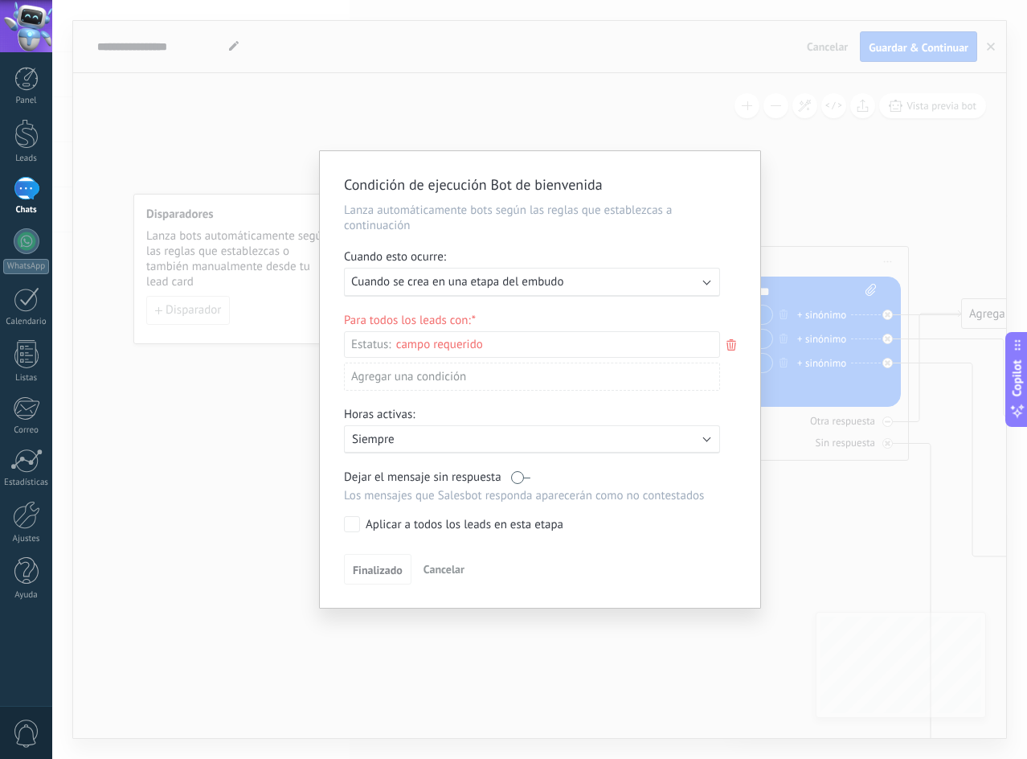
click at [383, 521] on div "Aplicar a todos los leads en esta etapa" at bounding box center [465, 525] width 198 height 16
click at [388, 564] on span "Finalizado" at bounding box center [378, 569] width 50 height 11
click at [867, 481] on div "Condición de ejecución Bot de bienvenida Lanza automáticamente bots según las r…" at bounding box center [539, 379] width 975 height 759
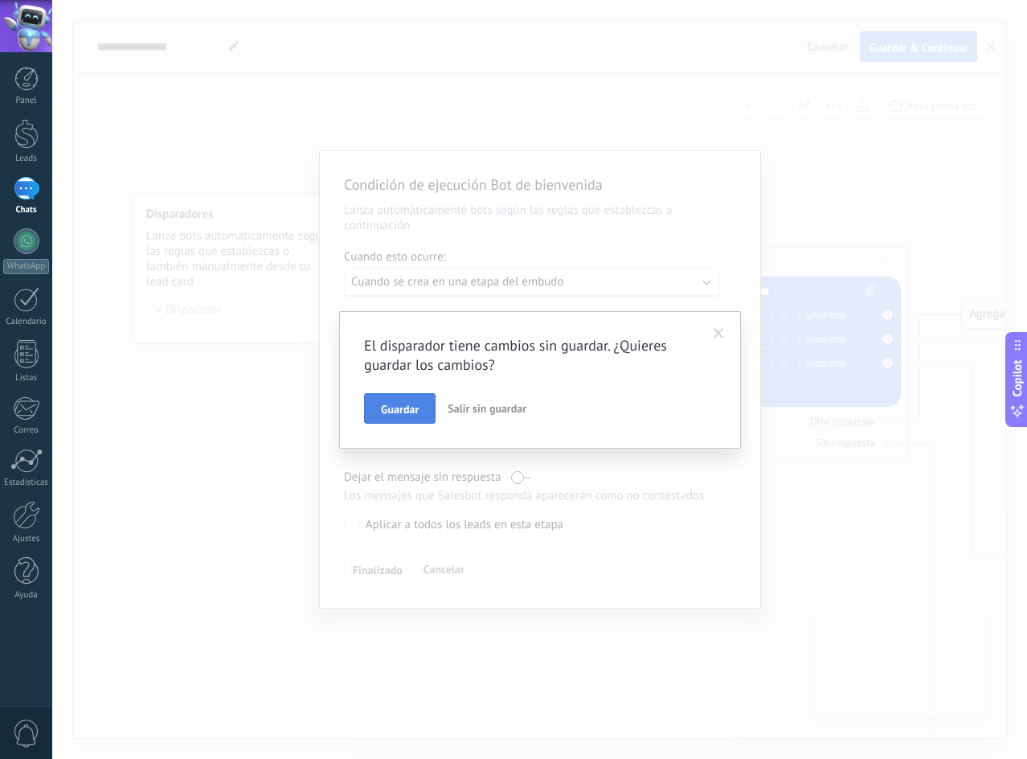
click at [416, 414] on span "Guardar" at bounding box center [400, 408] width 38 height 11
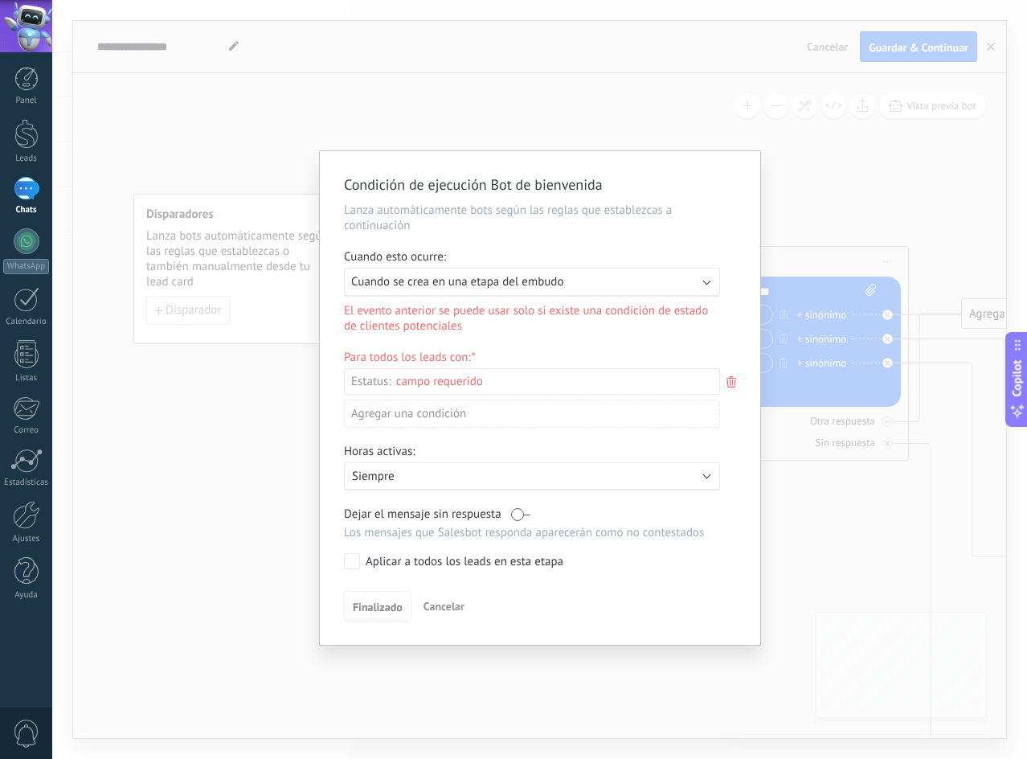
click at [372, 602] on span "Finalizado" at bounding box center [378, 606] width 50 height 11
click at [690, 484] on div "Activo: Siempre" at bounding box center [532, 476] width 376 height 28
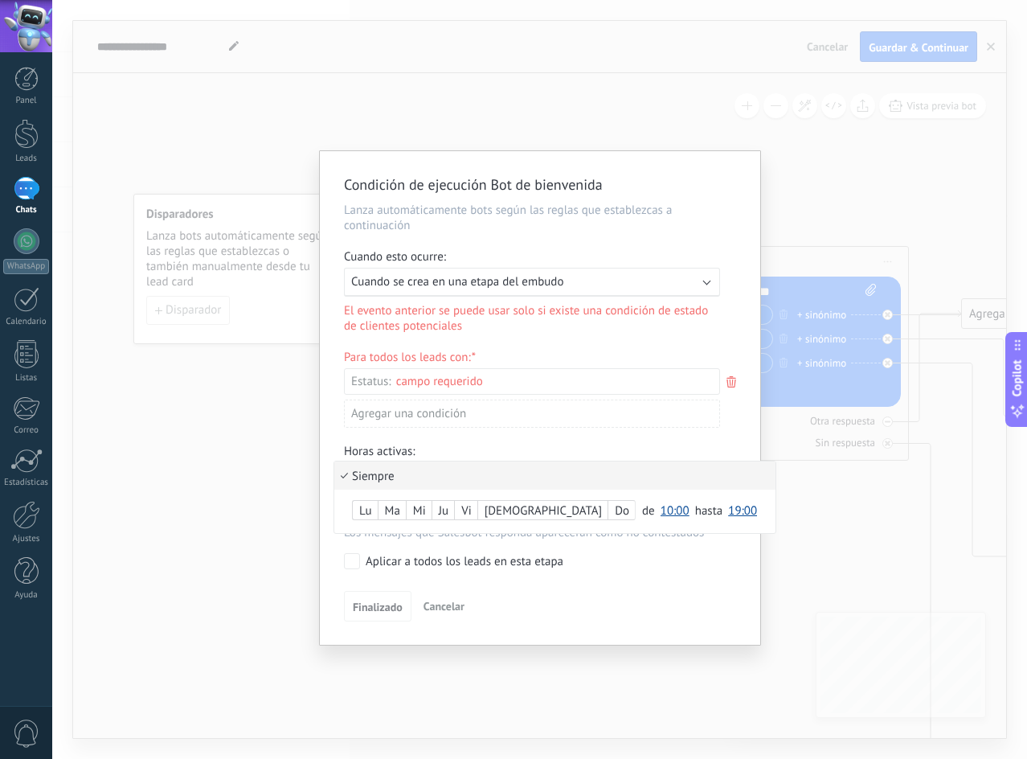
click at [608, 506] on div "Do" at bounding box center [621, 511] width 27 height 23
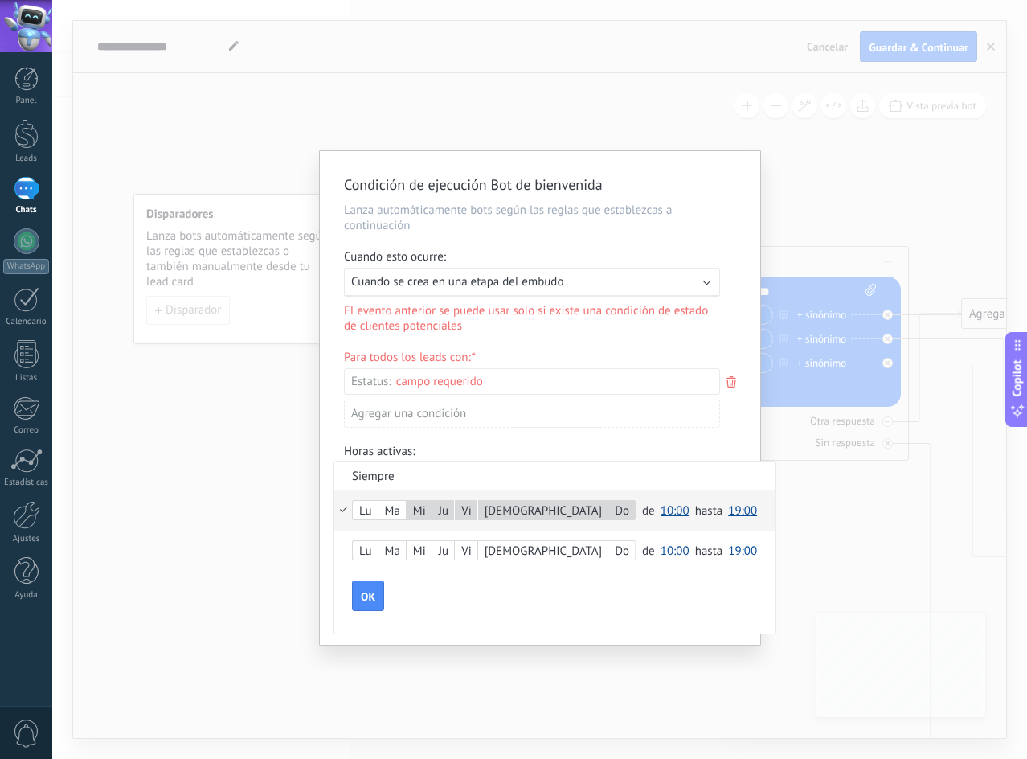
click at [395, 512] on div "Ma" at bounding box center [392, 511] width 27 height 23
click at [369, 545] on div "Lu" at bounding box center [365, 551] width 25 height 23
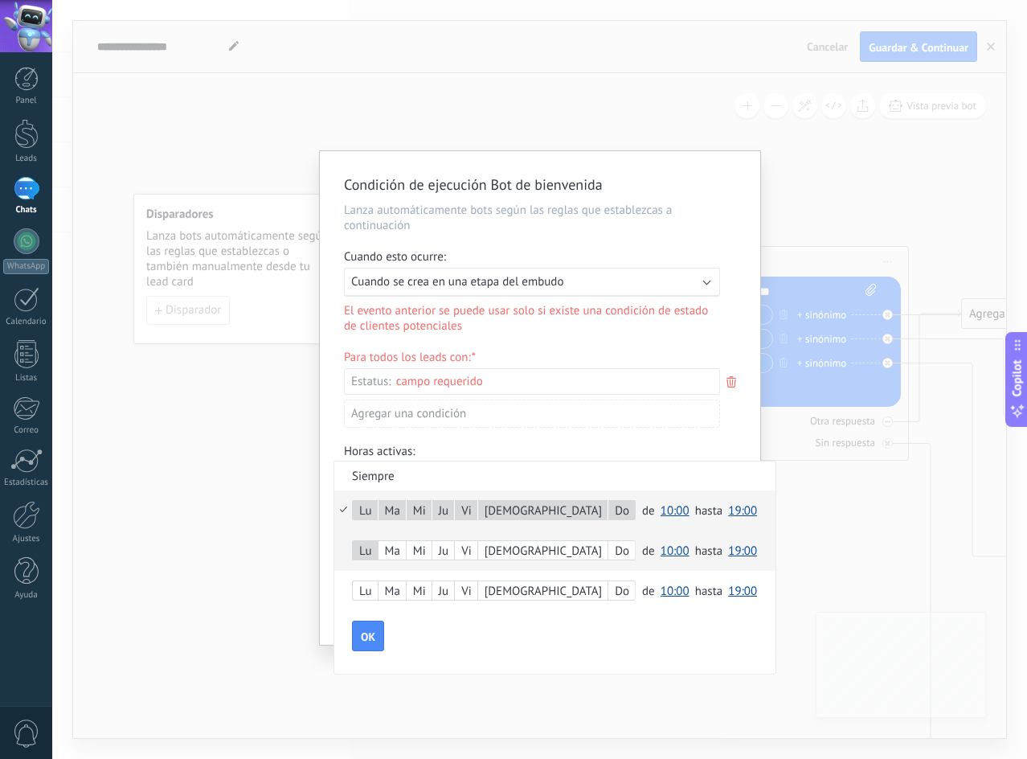
click at [396, 547] on div "Ma" at bounding box center [392, 551] width 27 height 23
click at [428, 547] on div "Mi" at bounding box center [419, 551] width 25 height 23
click at [449, 551] on div "Ju" at bounding box center [443, 551] width 22 height 23
click at [473, 552] on div "Vi" at bounding box center [466, 551] width 23 height 23
click at [608, 582] on label "Do" at bounding box center [621, 590] width 27 height 18
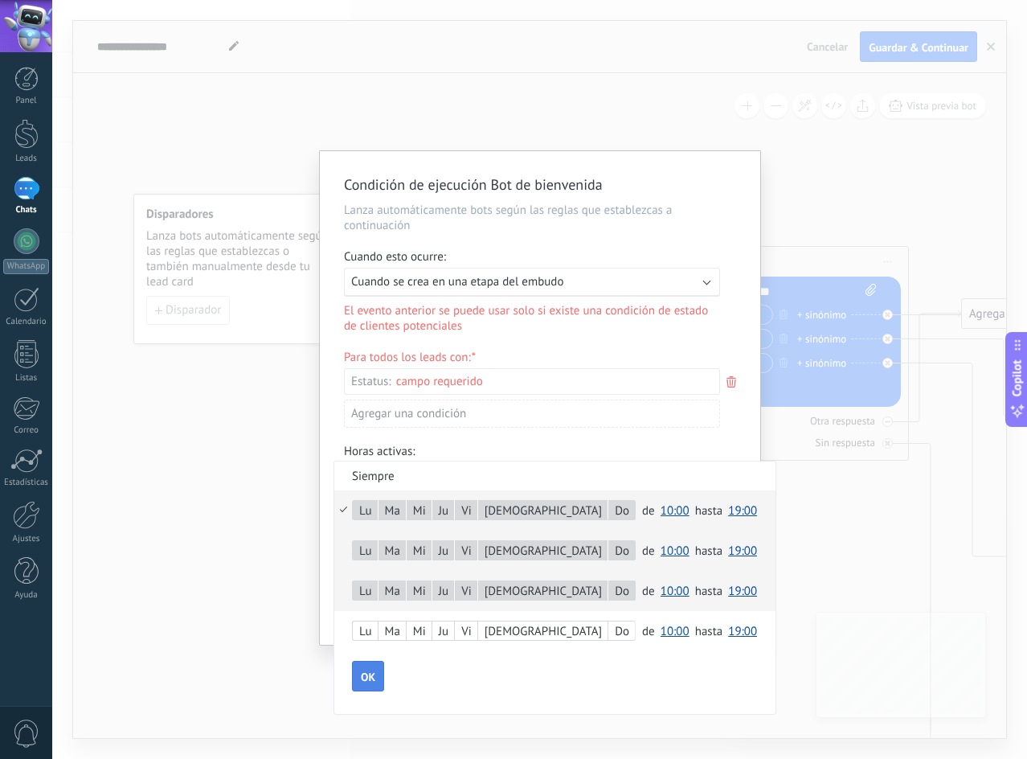
click at [379, 670] on button "OK" at bounding box center [368, 676] width 32 height 31
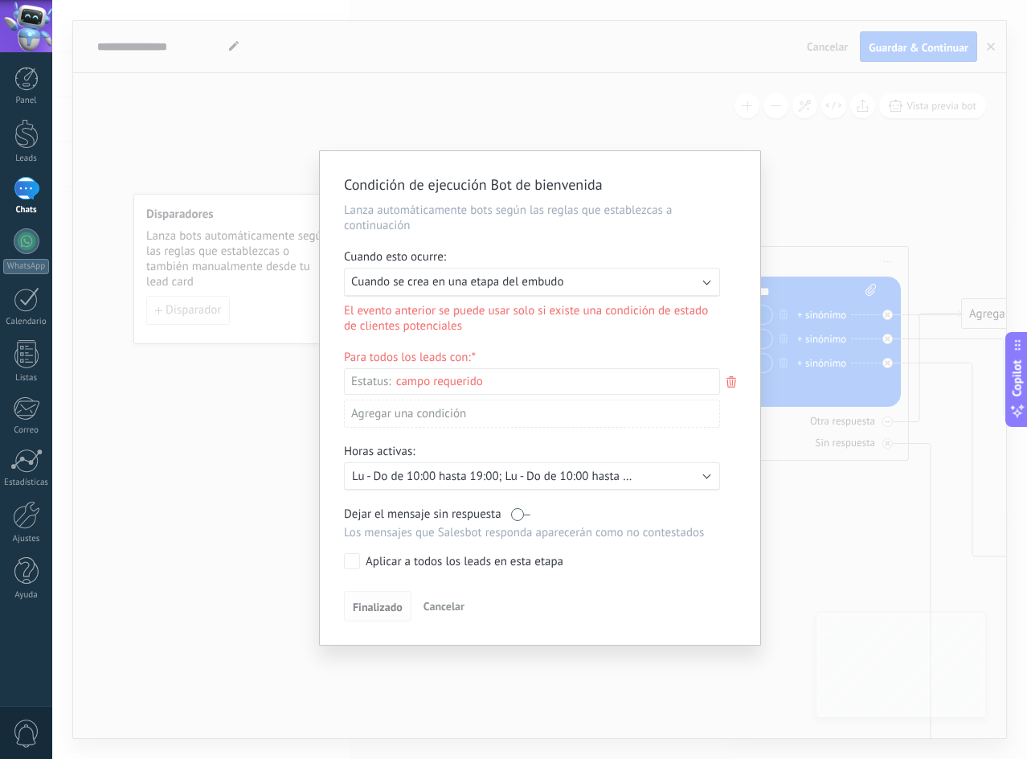
click at [379, 607] on span "Finalizado" at bounding box center [378, 606] width 50 height 11
click at [526, 515] on label at bounding box center [520, 513] width 19 height 15
click at [388, 604] on span "Finalizado" at bounding box center [378, 606] width 50 height 11
click at [577, 285] on div "Ejecutar: Cuando se crea en una etapa del embudo" at bounding box center [525, 281] width 349 height 15
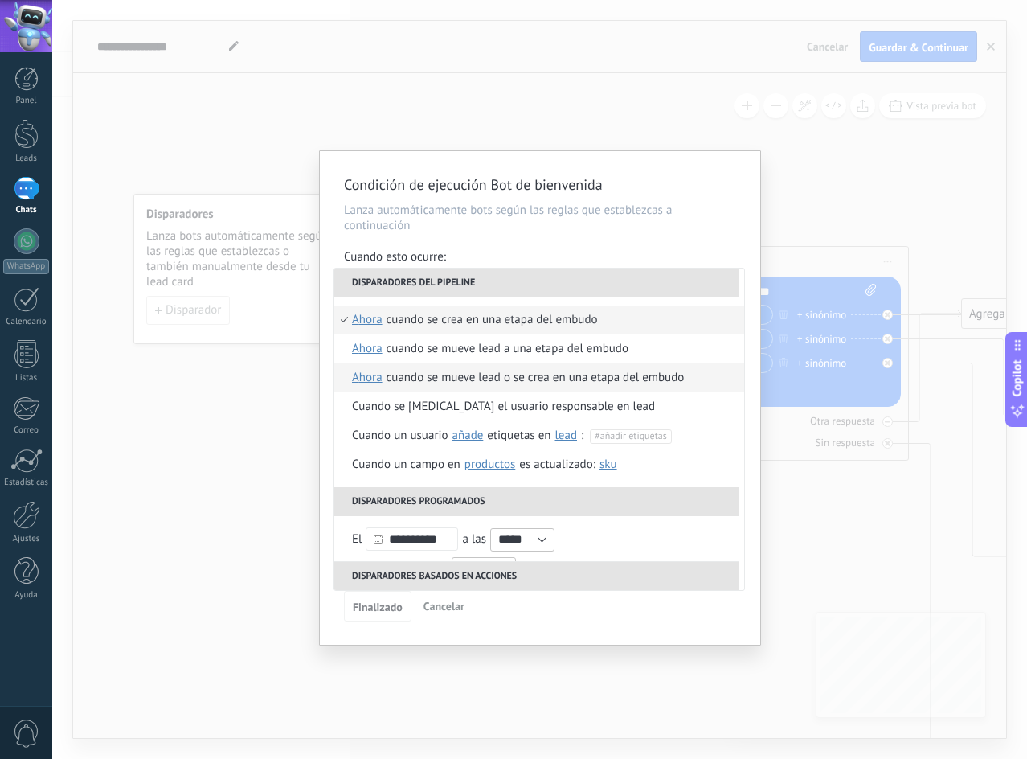
click at [520, 374] on div "Cuando se mueve lead o se crea en una etapa del embudo" at bounding box center [536, 377] width 298 height 29
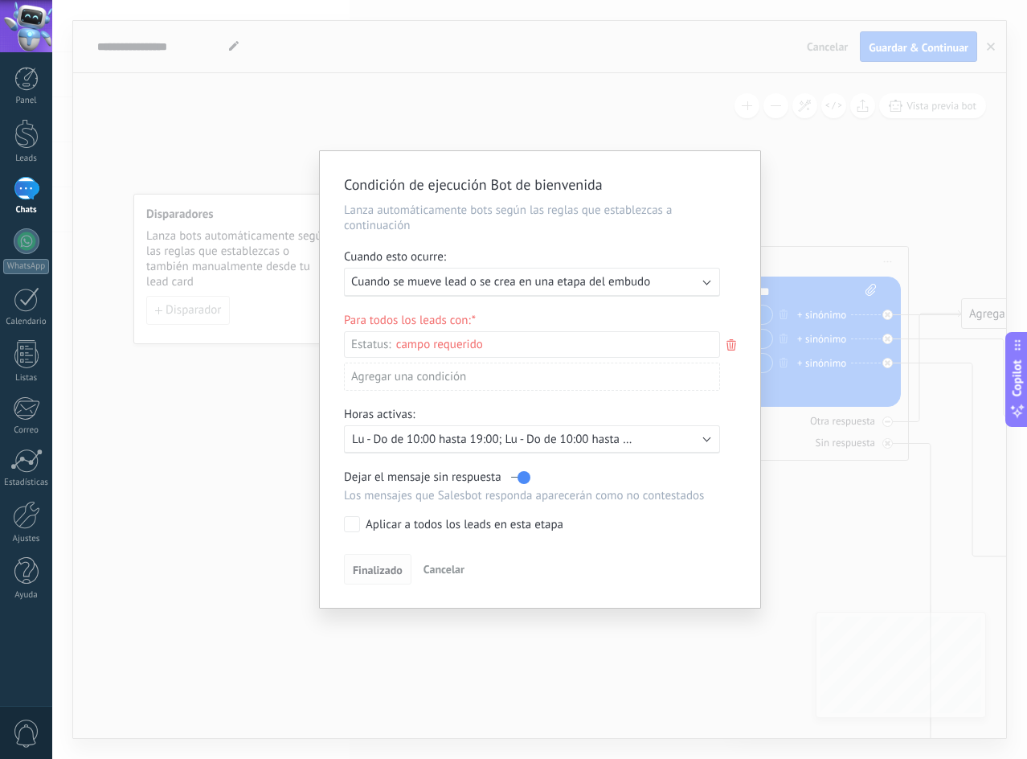
click at [379, 564] on span "Finalizado" at bounding box center [378, 569] width 50 height 11
click at [596, 371] on div "Agregar una condición" at bounding box center [532, 376] width 376 height 28
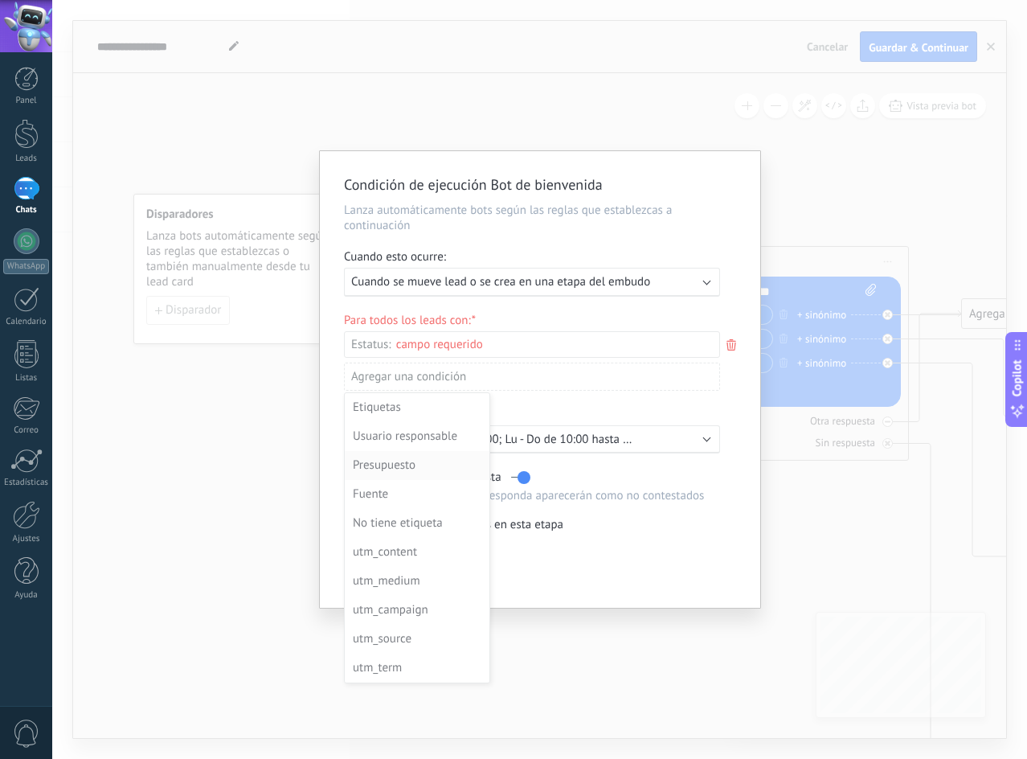
click at [404, 465] on div "Presupuesto" at bounding box center [415, 465] width 125 height 23
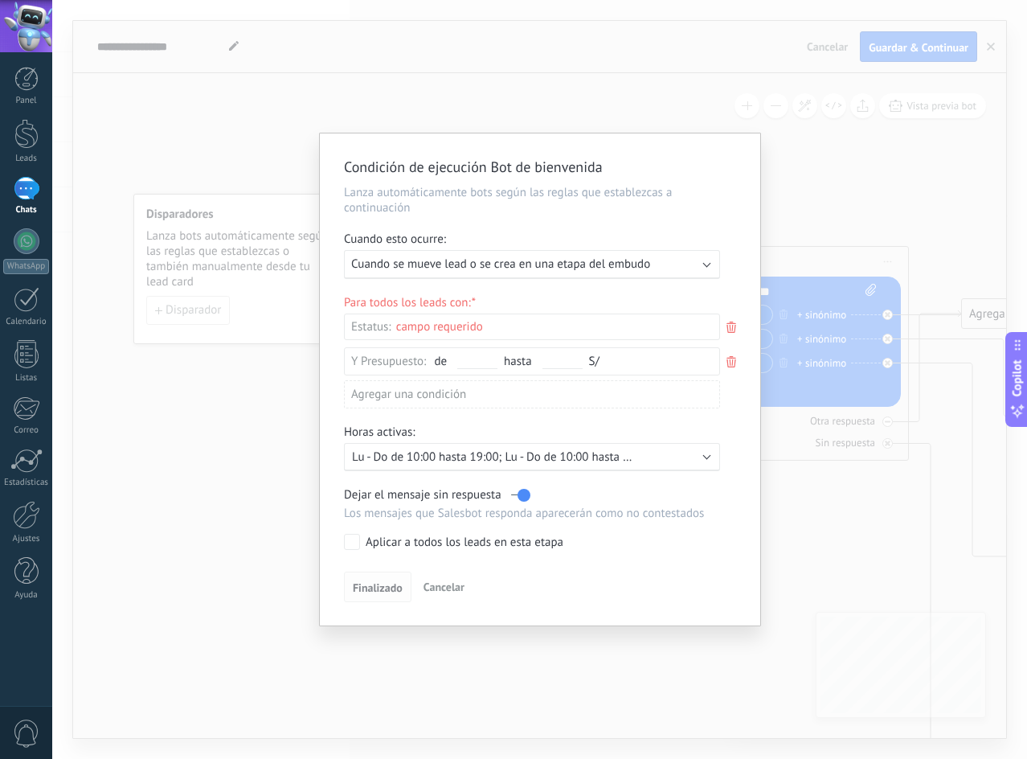
click at [390, 584] on span "Finalizado" at bounding box center [378, 587] width 50 height 11
click at [838, 250] on div "Condición de ejecución Bot de bienvenida Lanza automáticamente bots según las r…" at bounding box center [539, 379] width 975 height 759
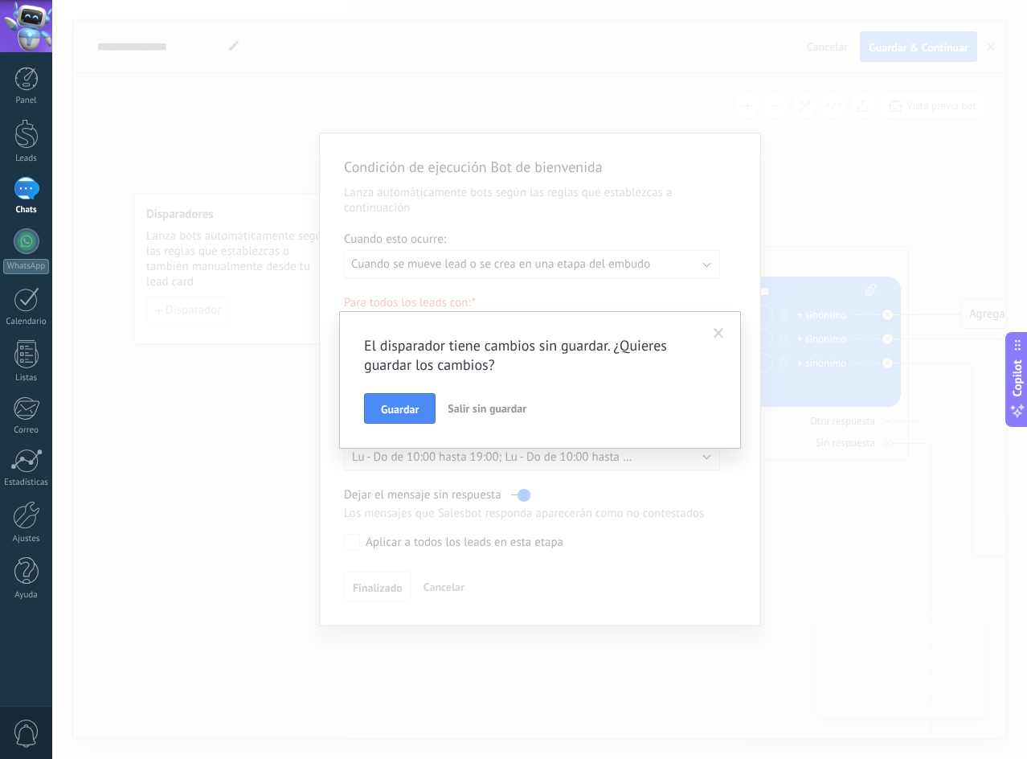
click at [498, 403] on span "Salir sin guardar" at bounding box center [487, 408] width 79 height 14
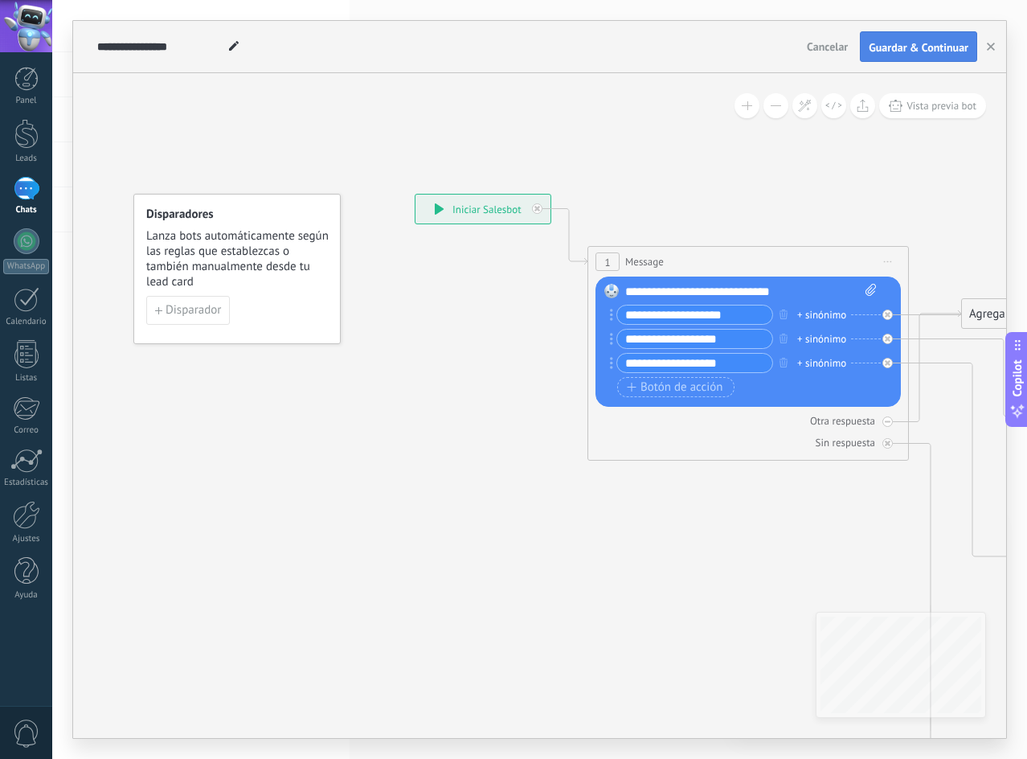
click at [915, 35] on button "Guardar & Continuar" at bounding box center [918, 46] width 117 height 31
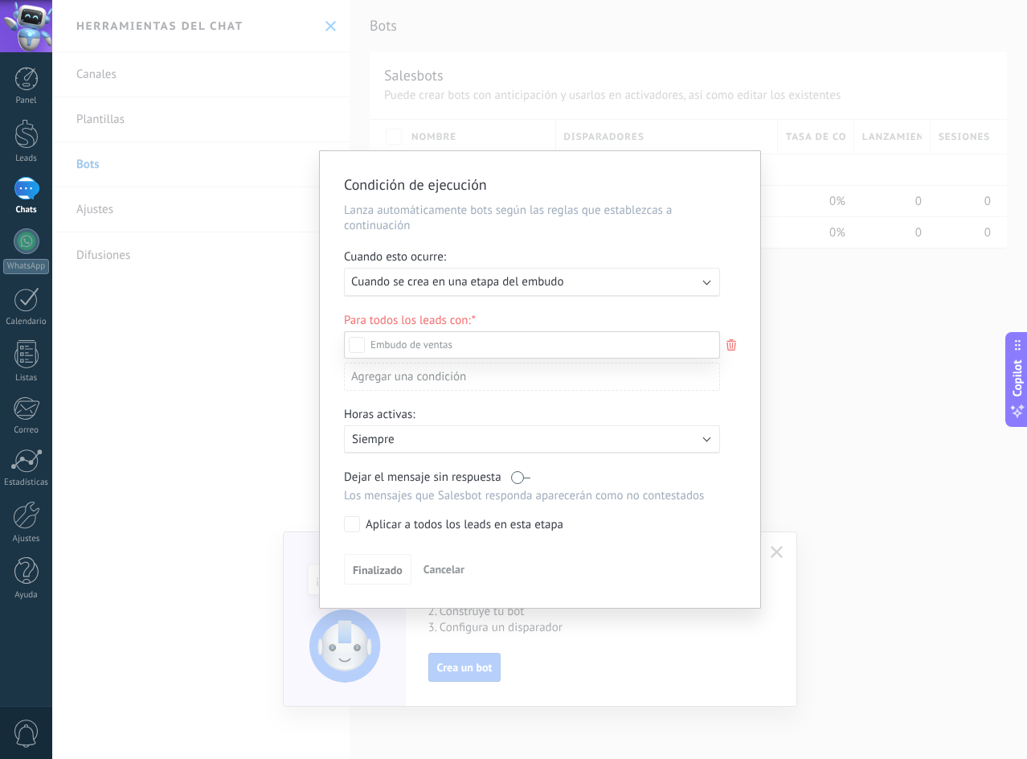
click at [561, 281] on div at bounding box center [539, 379] width 975 height 759
click at [462, 567] on span "Cancelar" at bounding box center [444, 569] width 41 height 14
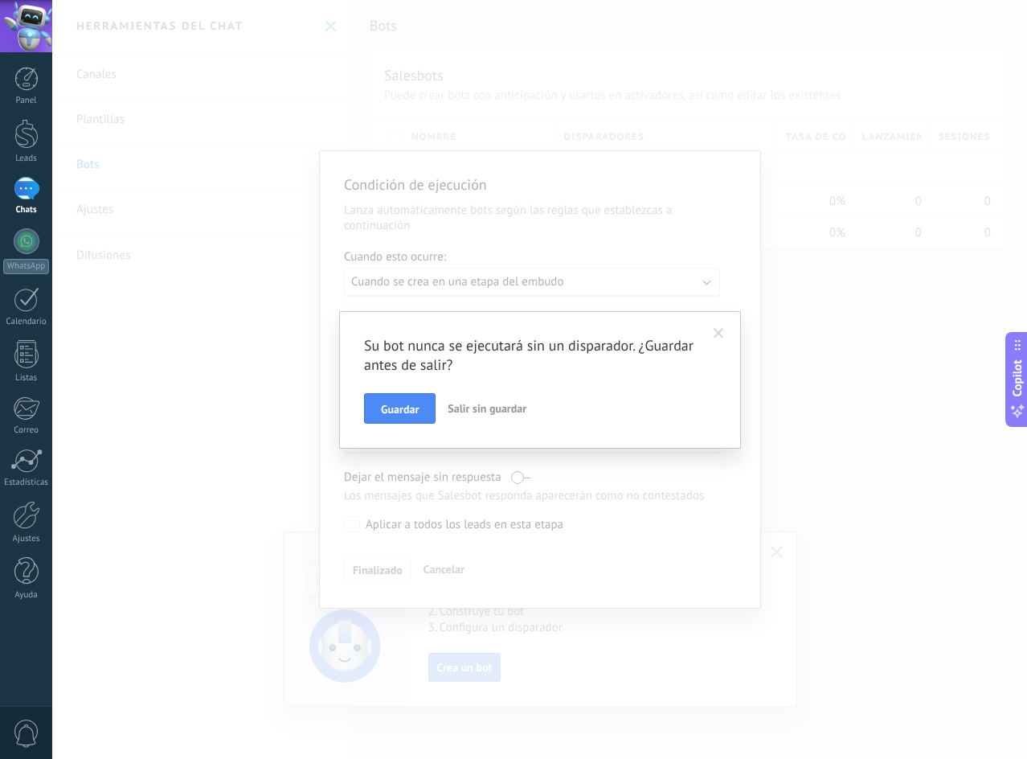
click at [463, 407] on span "Salir sin guardar" at bounding box center [487, 408] width 79 height 14
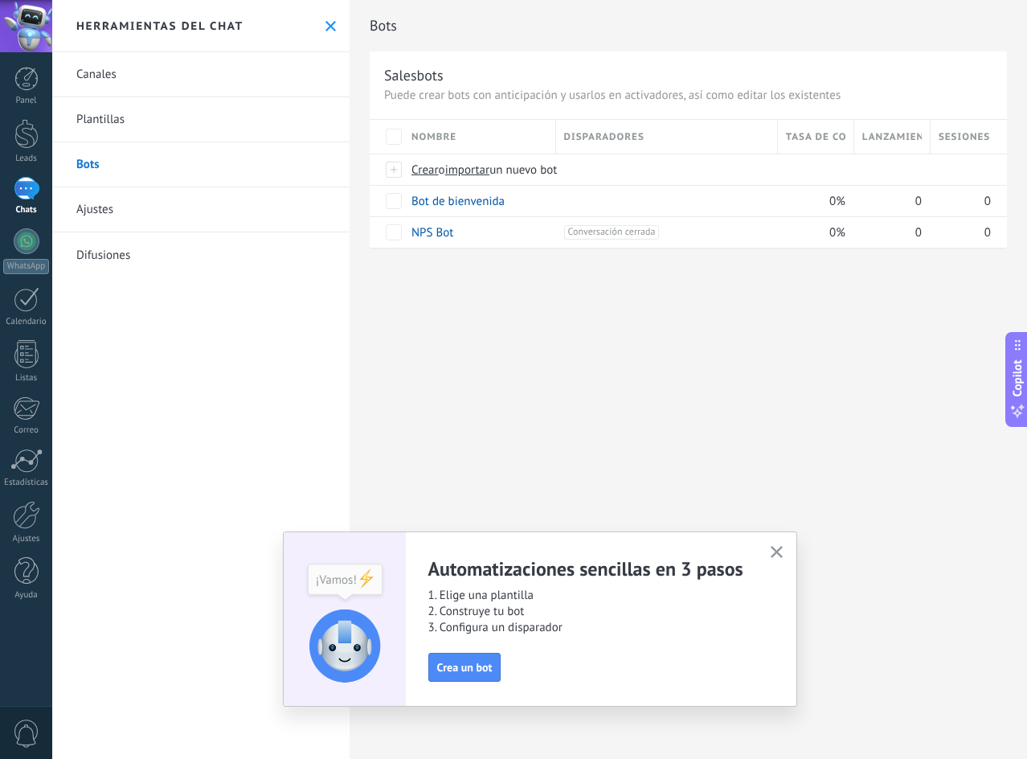
click at [671, 337] on div "Bots Salesbots Puede crear bots con anticipación y usarlos en activadores, así …" at bounding box center [689, 379] width 678 height 759
click at [14, 190] on div at bounding box center [27, 188] width 26 height 23
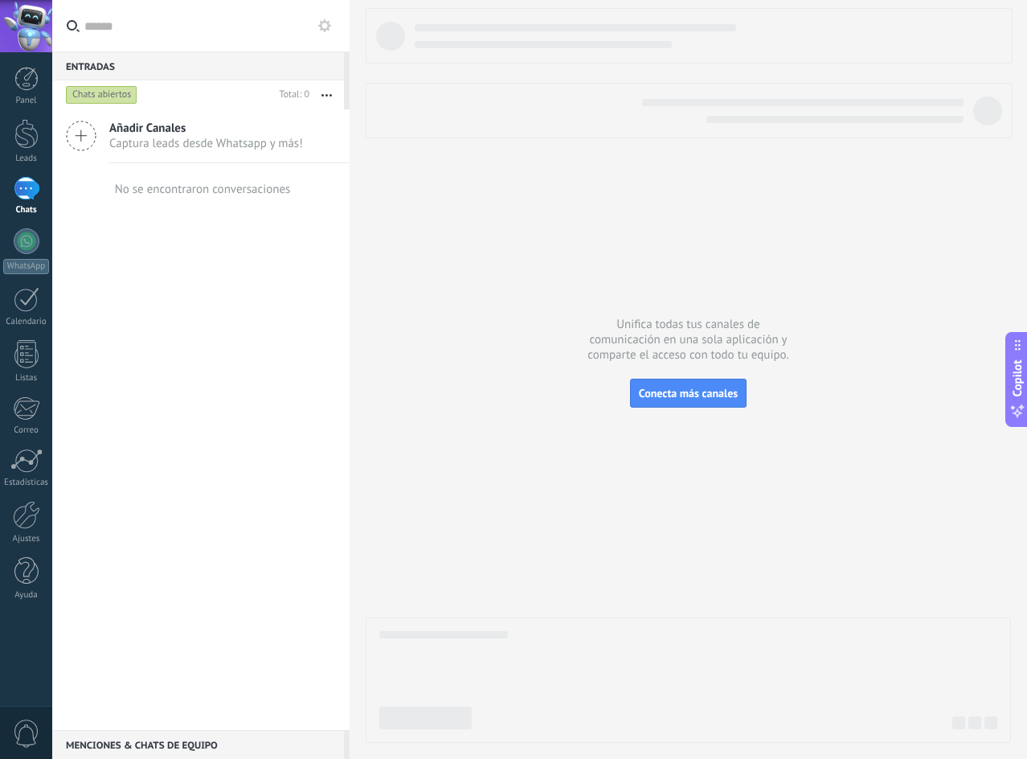
click at [91, 137] on icon at bounding box center [81, 136] width 31 height 31
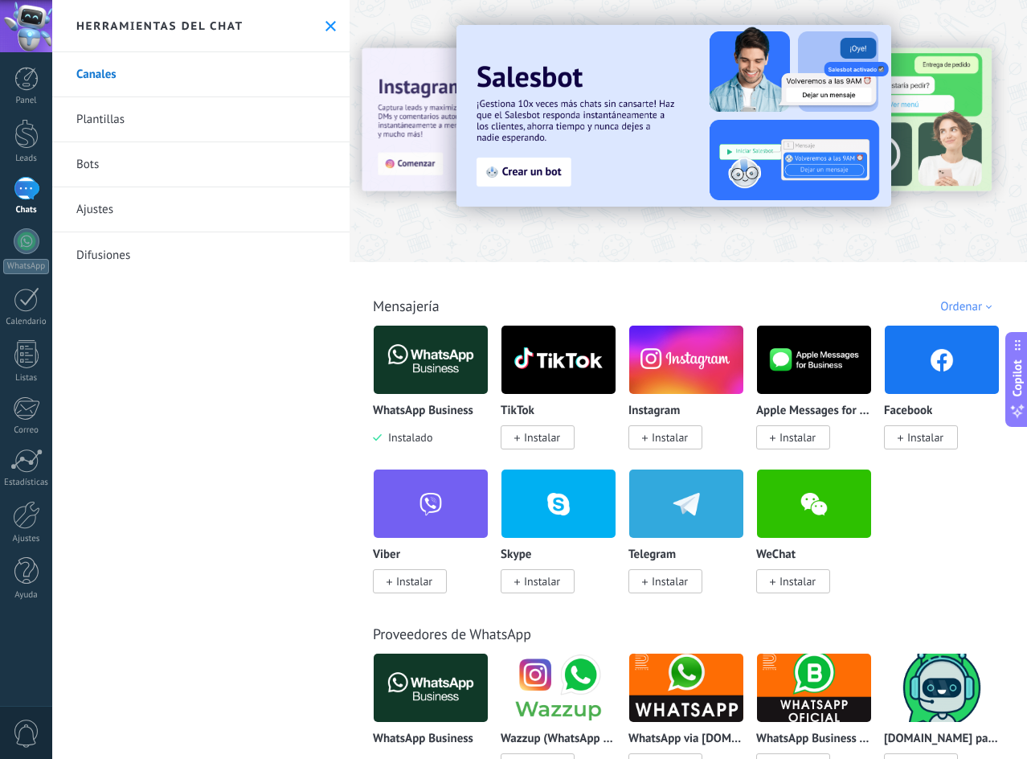
click at [966, 305] on div "Ordenar" at bounding box center [968, 306] width 57 height 15
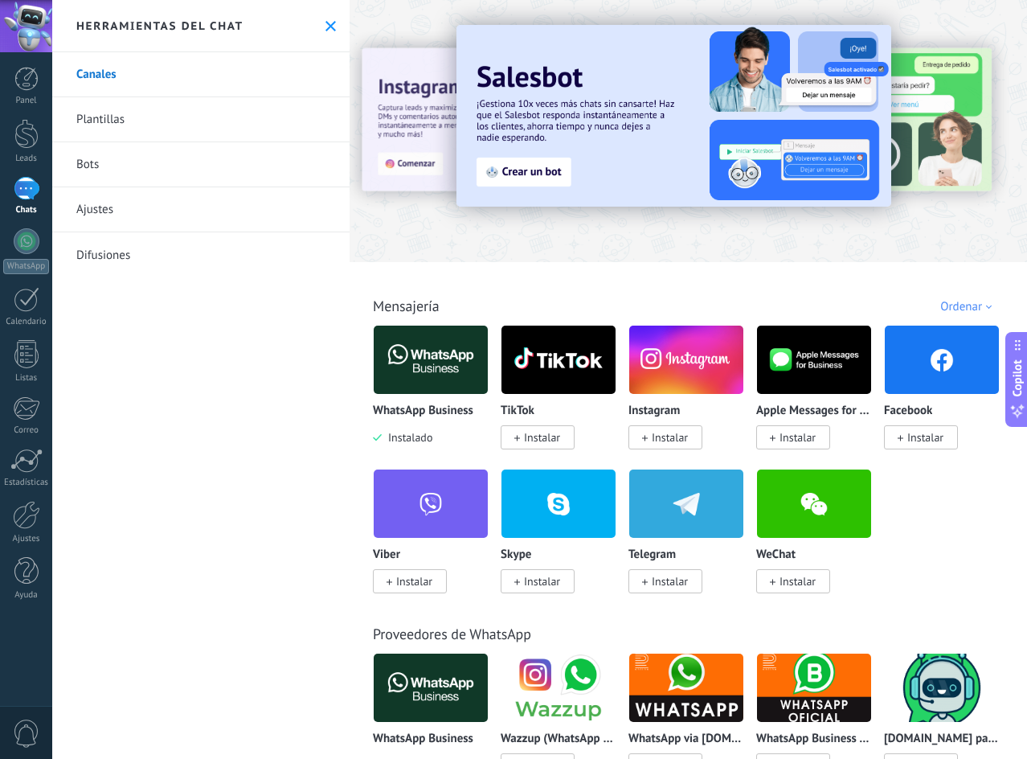
click at [933, 383] on img at bounding box center [942, 360] width 114 height 78
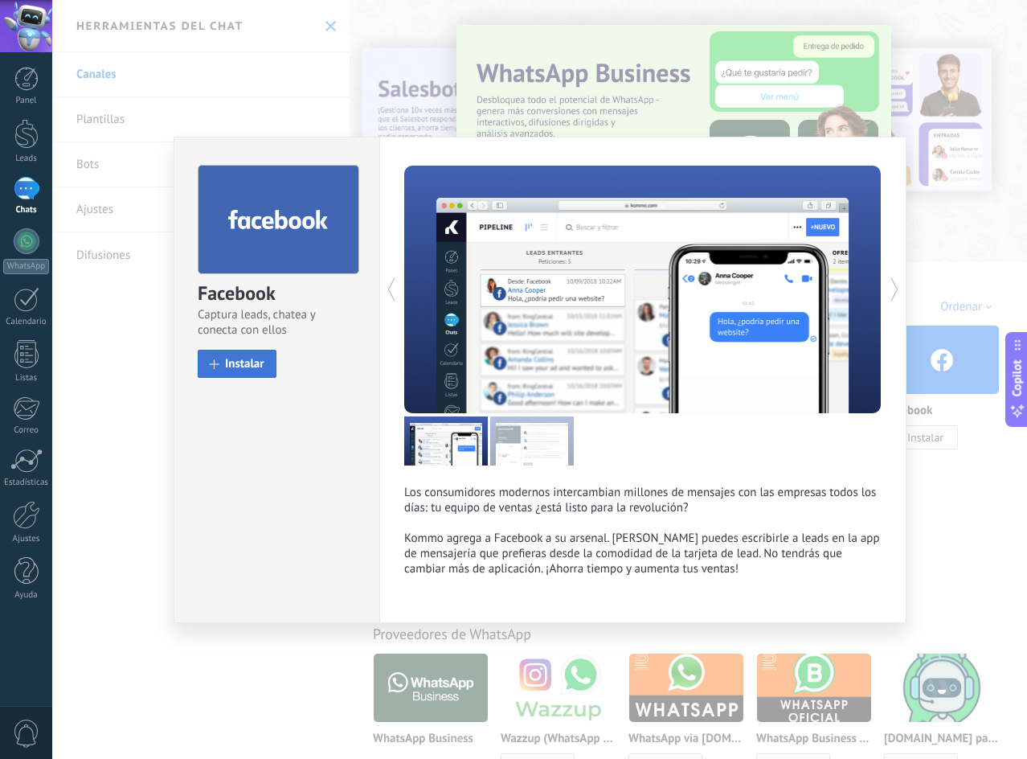
click at [262, 367] on span "Instalar" at bounding box center [244, 364] width 39 height 12
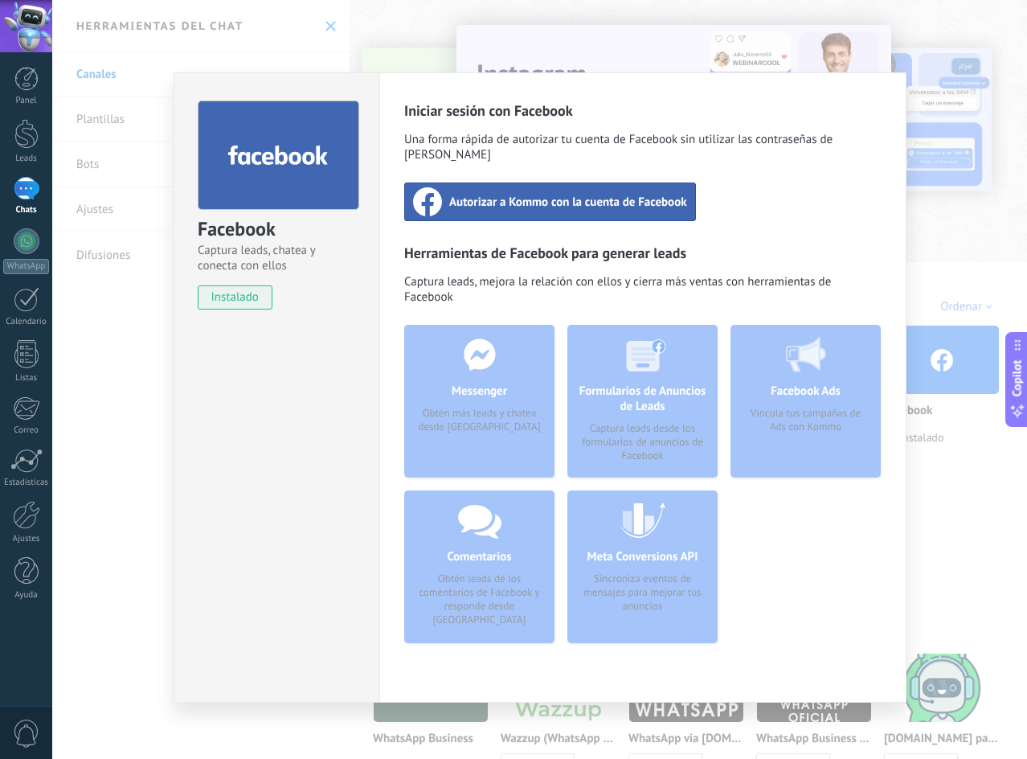
click at [600, 194] on span "Autorizar a Kommo con la cuenta de Facebook" at bounding box center [568, 202] width 238 height 16
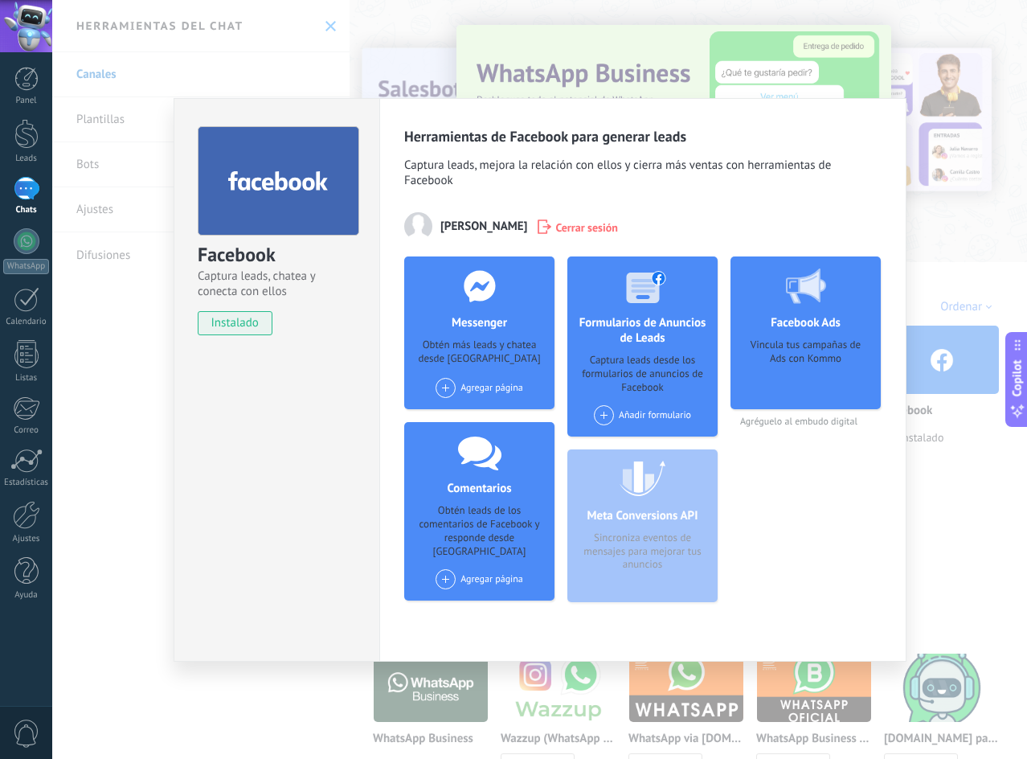
click at [444, 387] on span at bounding box center [446, 388] width 20 height 20
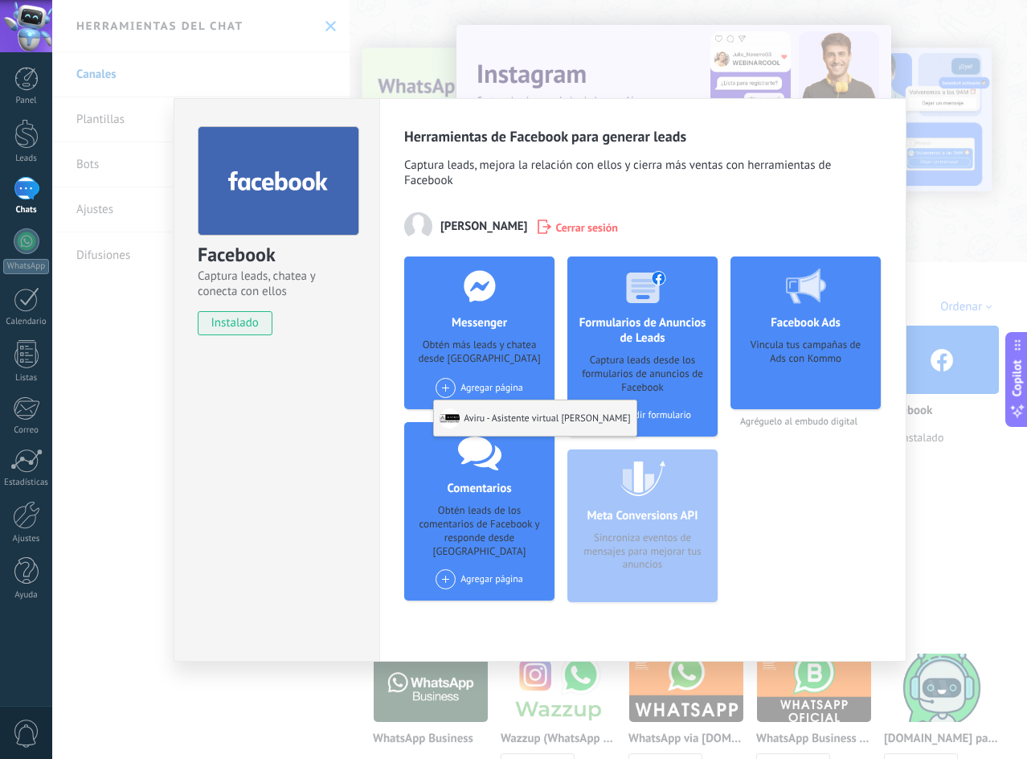
click at [495, 416] on div "Aviru - Asistente virtual [PERSON_NAME]" at bounding box center [535, 417] width 202 height 35
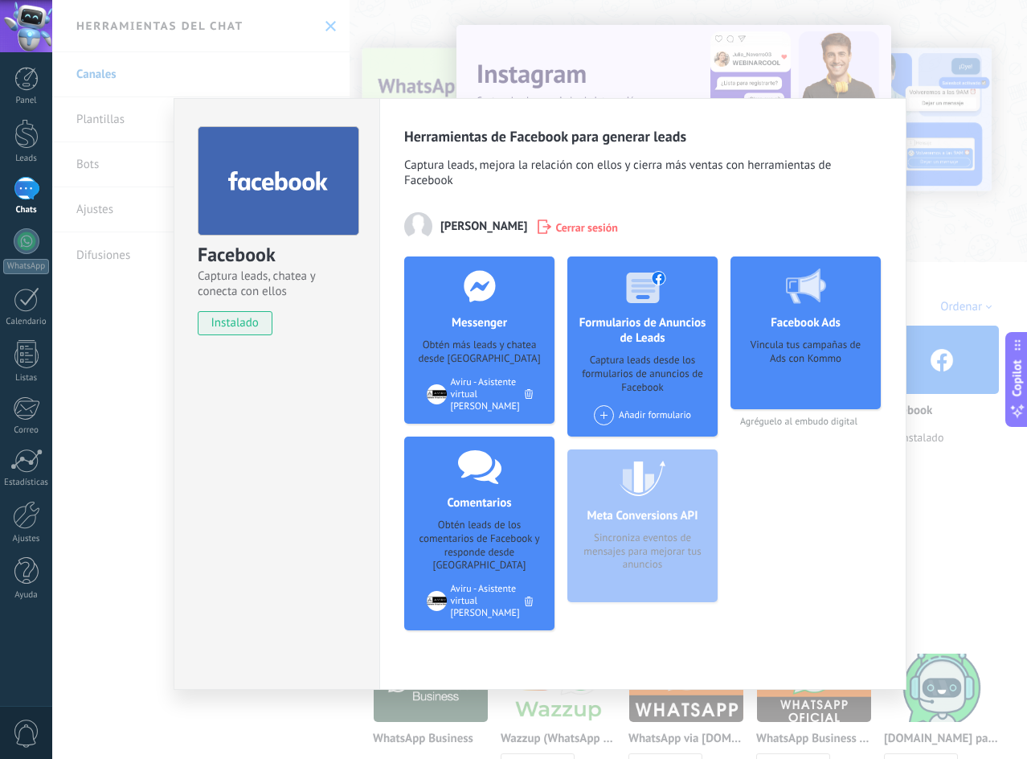
click at [608, 412] on span at bounding box center [604, 415] width 20 height 20
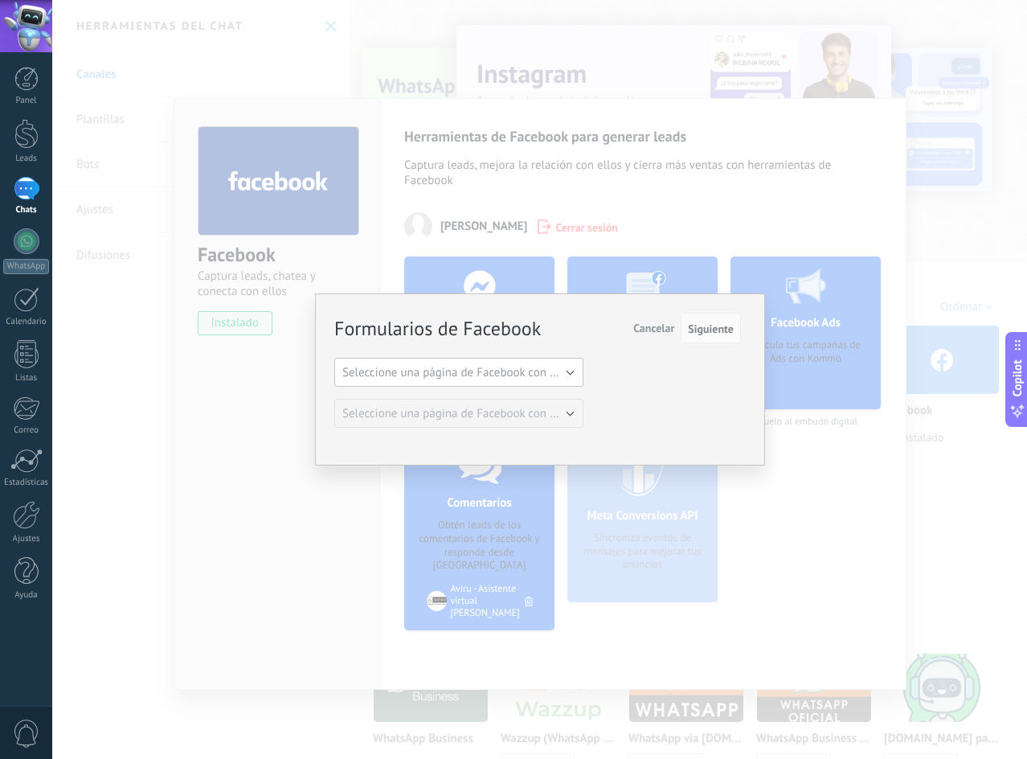
click at [567, 369] on button "Seleccione una página de Facebook con formas" at bounding box center [458, 372] width 249 height 29
click at [490, 402] on span "Aviru - Asistente virtual [PERSON_NAME]" at bounding box center [451, 399] width 253 height 15
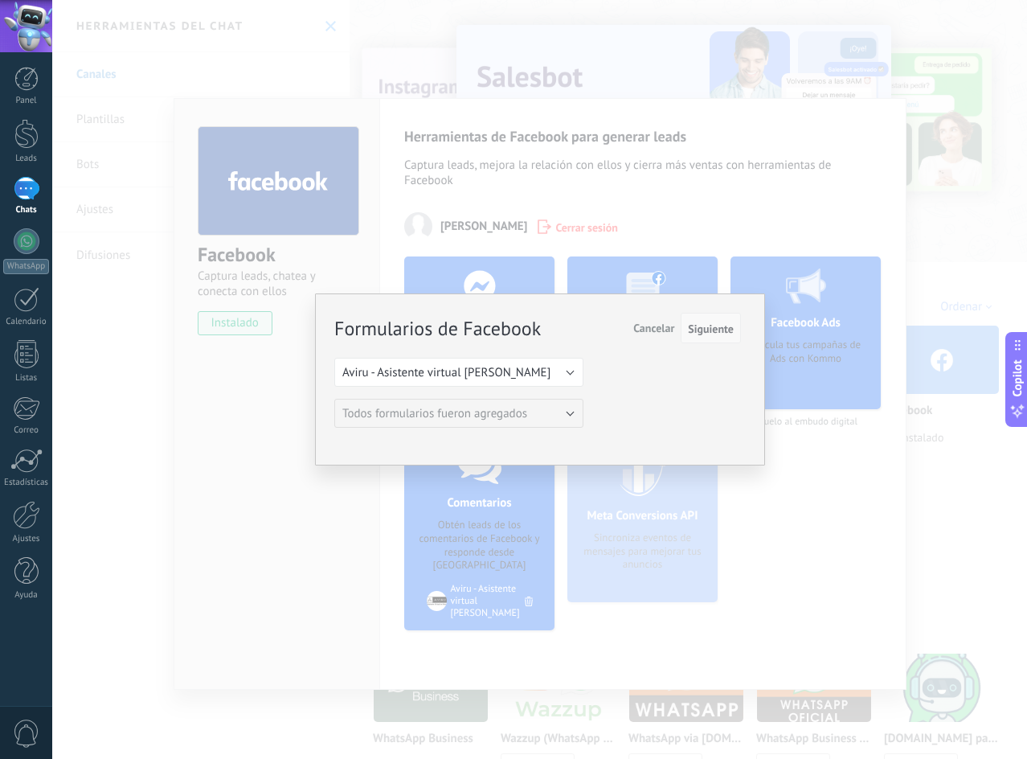
click at [715, 323] on span "Siguiente" at bounding box center [711, 328] width 46 height 11
click at [559, 376] on button "Aviru - Asistente virtual [PERSON_NAME]" at bounding box center [458, 372] width 249 height 29
click at [491, 403] on span "Aviru - Asistente virtual [PERSON_NAME]" at bounding box center [451, 399] width 253 height 15
click at [669, 325] on span "Cancelar" at bounding box center [653, 328] width 41 height 14
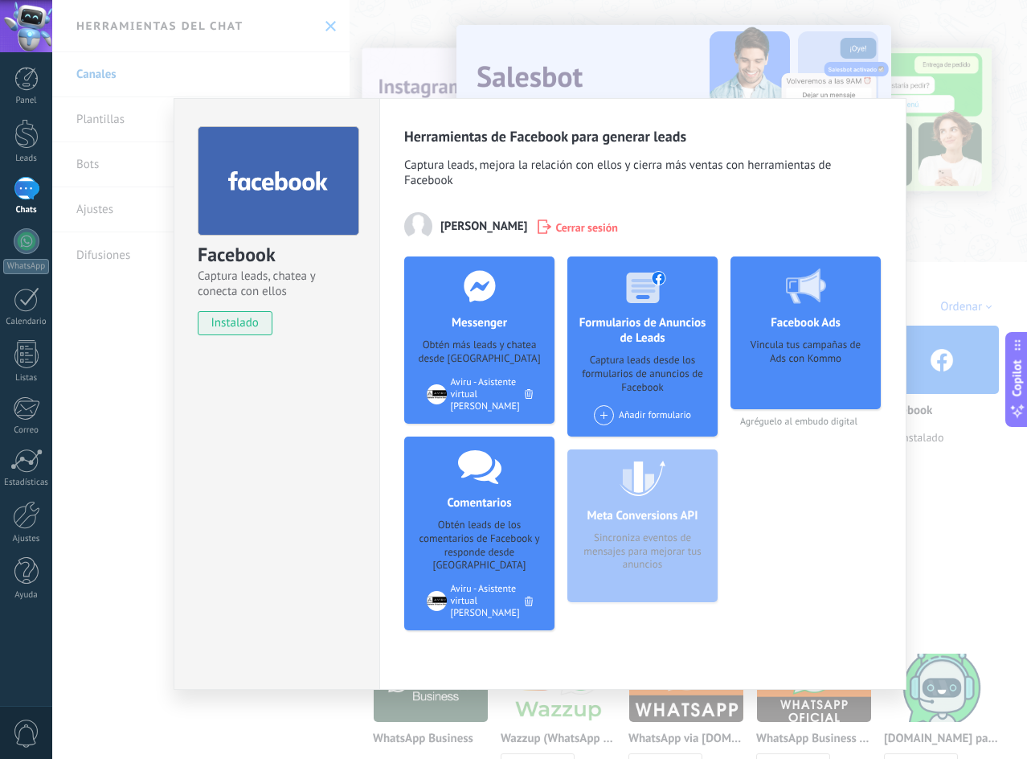
click at [834, 367] on div "Vincula tus campañas de Ads con Kommo" at bounding box center [805, 368] width 125 height 60
click at [459, 461] on icon at bounding box center [479, 465] width 43 height 37
click at [504, 293] on div at bounding box center [479, 285] width 159 height 59
click at [630, 300] on use at bounding box center [645, 287] width 39 height 32
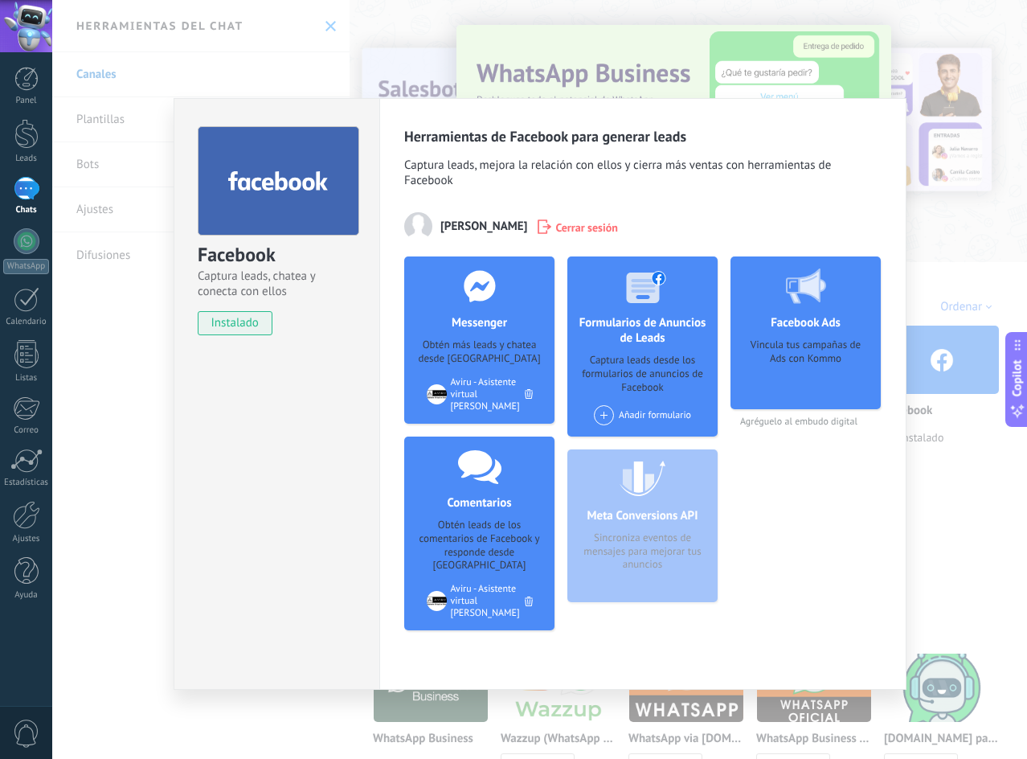
click at [811, 290] on use at bounding box center [806, 285] width 40 height 35
click at [248, 322] on span "instalado" at bounding box center [235, 323] width 73 height 24
click at [272, 159] on div at bounding box center [279, 180] width 162 height 109
click at [868, 140] on h3 "Herramientas de Facebook para generar leads" at bounding box center [642, 136] width 477 height 18
